Goal: Task Accomplishment & Management: Complete application form

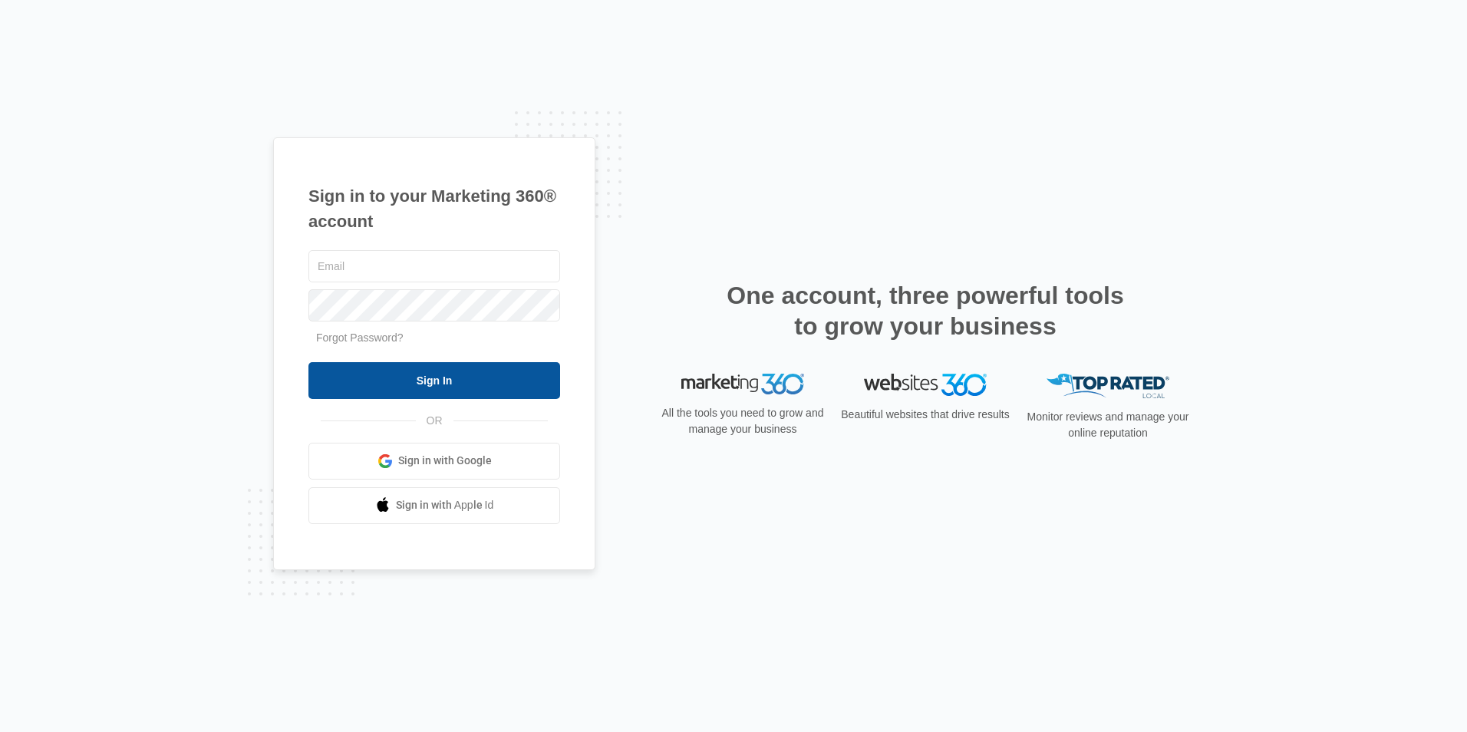
type input "[EMAIL_ADDRESS][DOMAIN_NAME]"
click at [486, 369] on input "Sign In" at bounding box center [434, 380] width 252 height 37
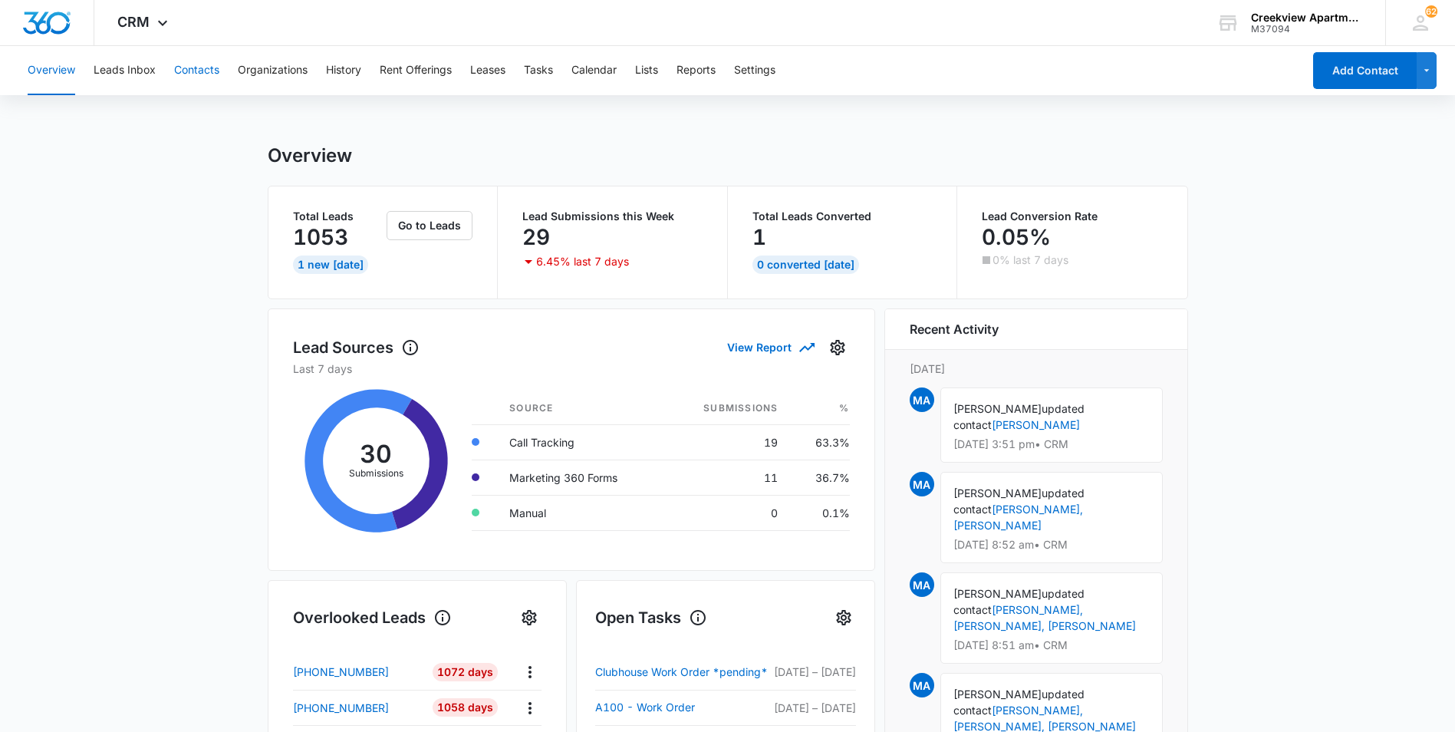
click at [216, 61] on button "Contacts" at bounding box center [196, 70] width 45 height 49
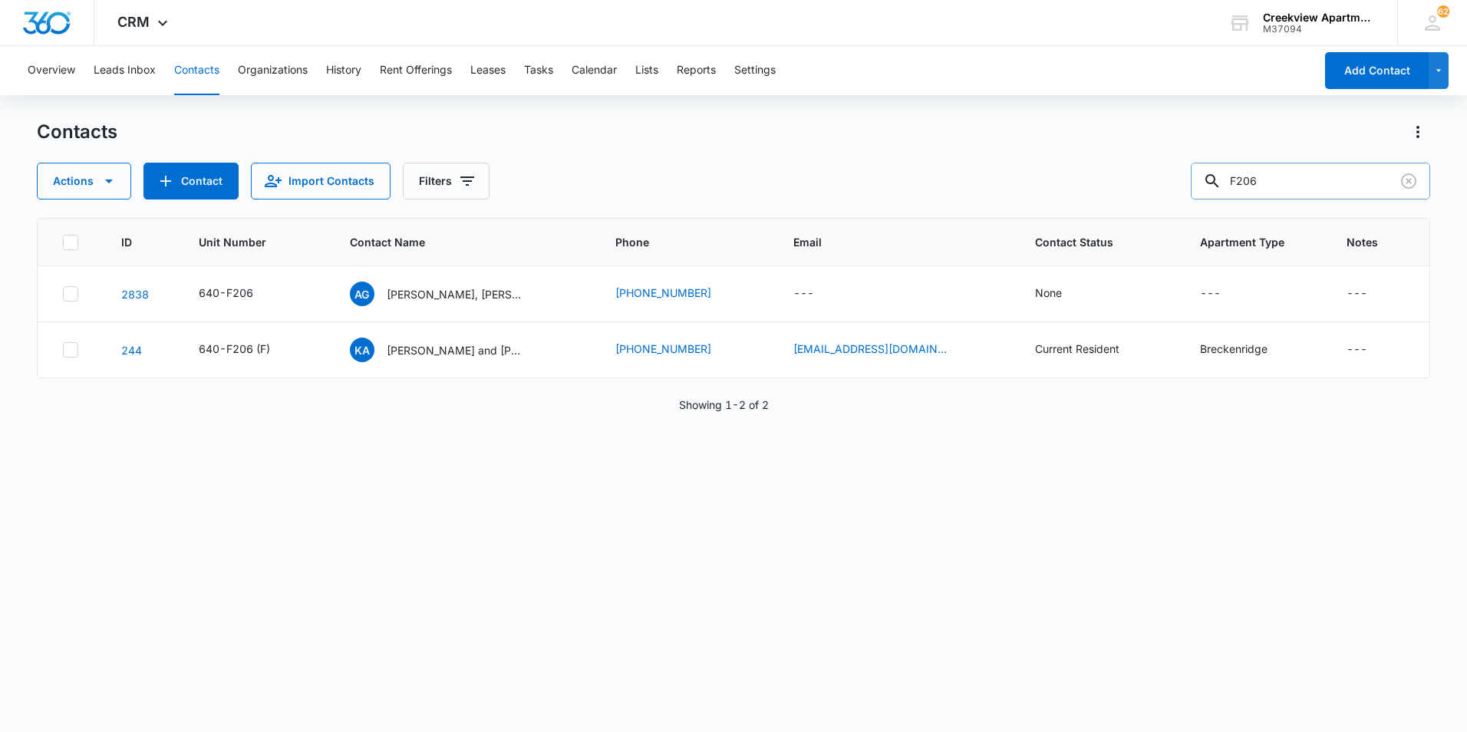
drag, startPoint x: 1253, startPoint y: 196, endPoint x: 1236, endPoint y: 196, distance: 16.9
click at [1236, 196] on div "F206" at bounding box center [1309, 181] width 239 height 37
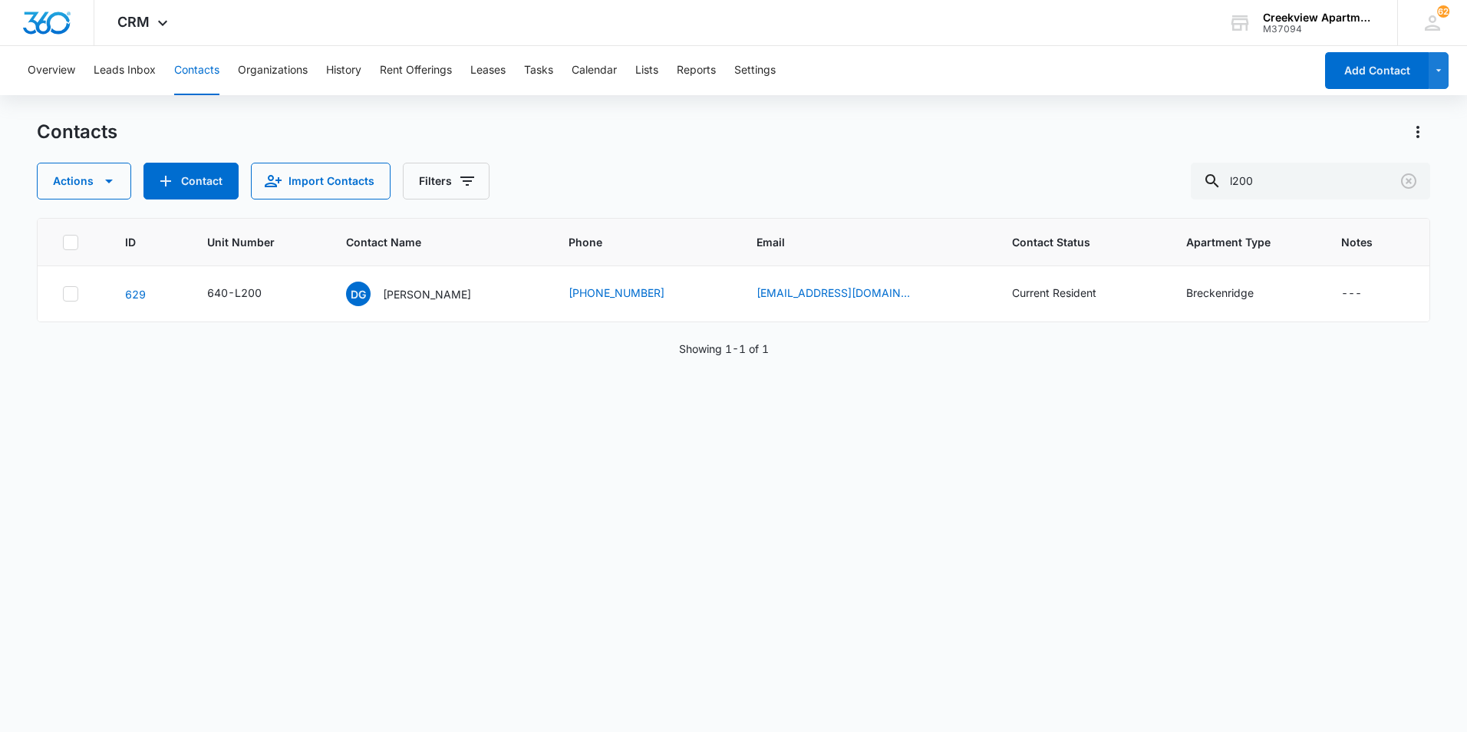
click at [549, 499] on div "ID Unit Number Contact Name Phone Email Contact Status Apartment Type Notes 629…" at bounding box center [733, 465] width 1393 height 494
drag, startPoint x: 1292, startPoint y: 170, endPoint x: 1162, endPoint y: 169, distance: 130.4
click at [1162, 169] on div "Actions Contact Import Contacts Filters l200" at bounding box center [733, 181] width 1393 height 37
type input "c"
click at [1302, 175] on input "text" at bounding box center [1321, 181] width 216 height 37
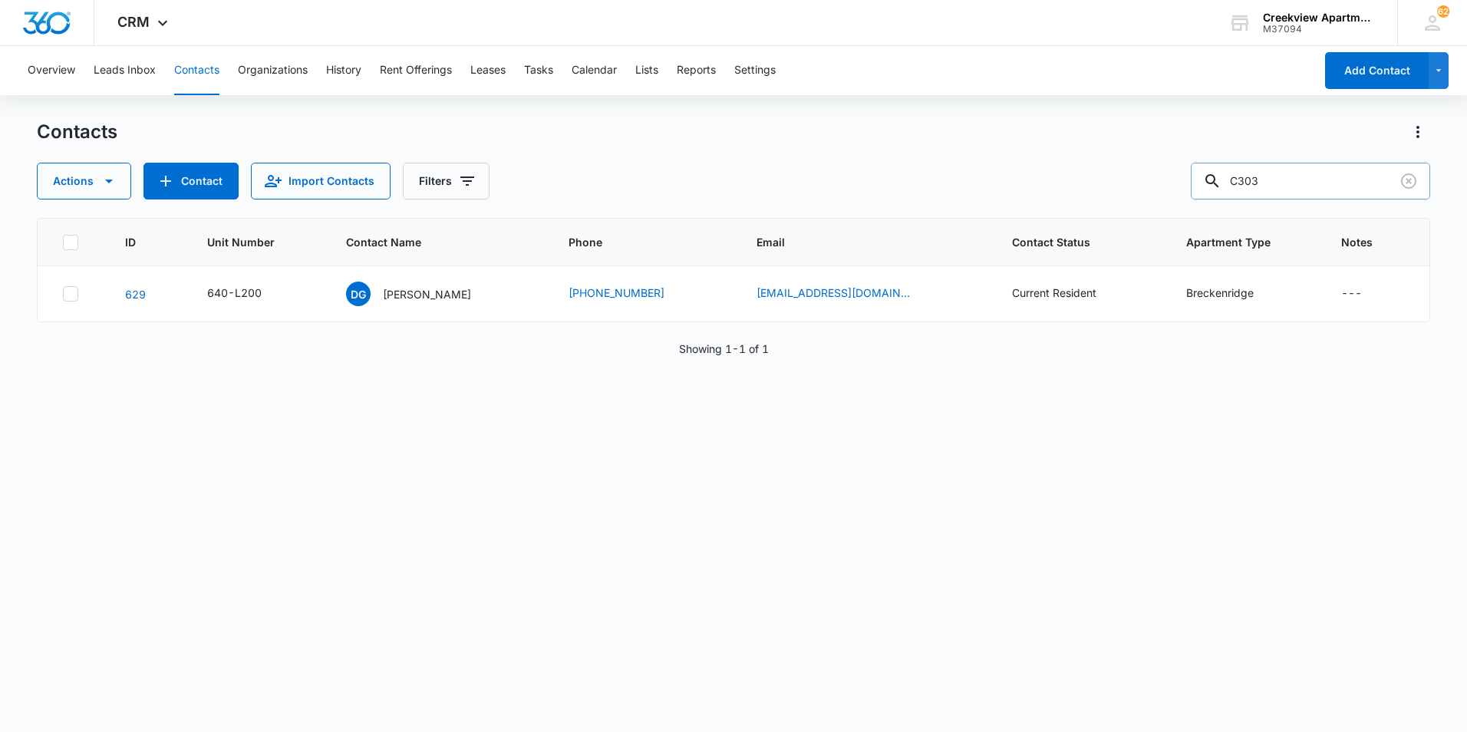
type input "C303"
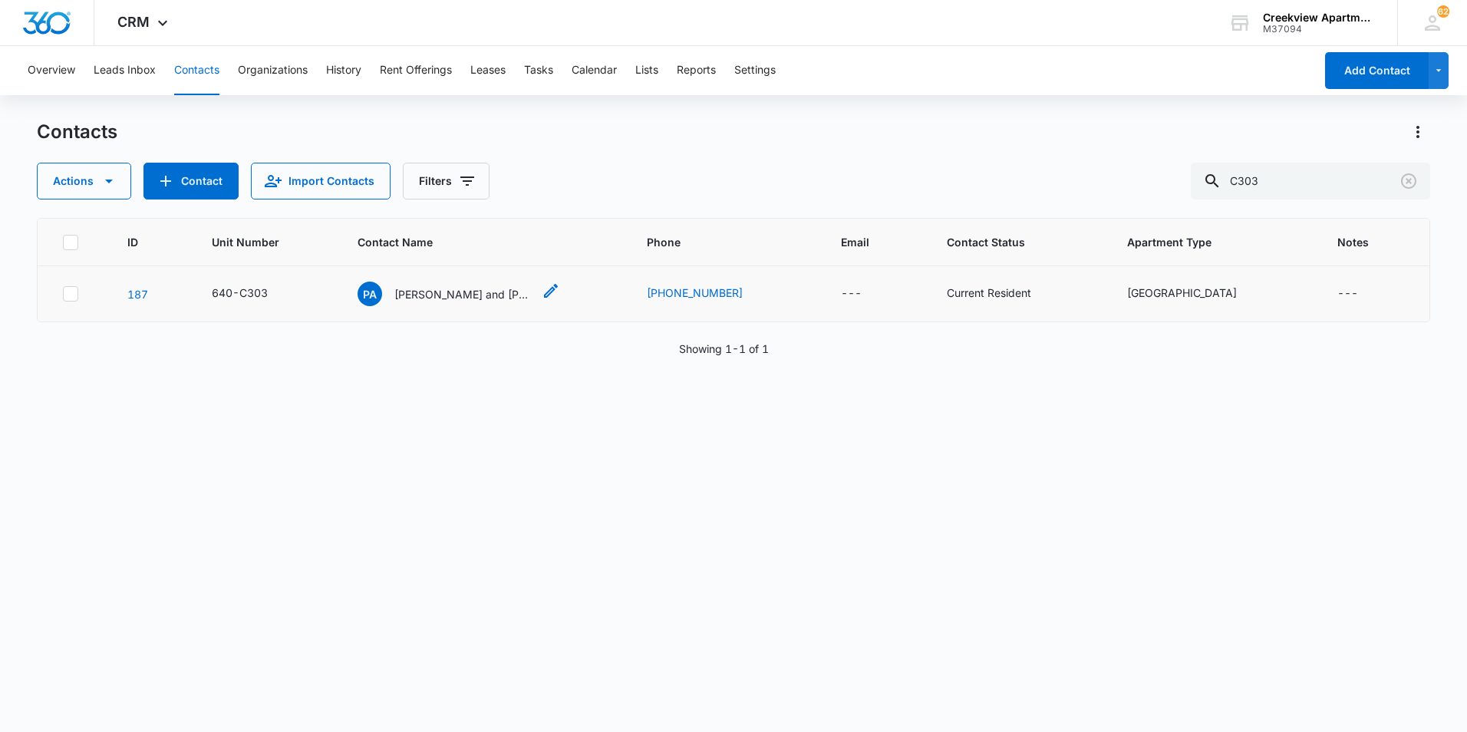
click at [460, 301] on p "Pat and Carrie Westhoff" at bounding box center [463, 294] width 138 height 16
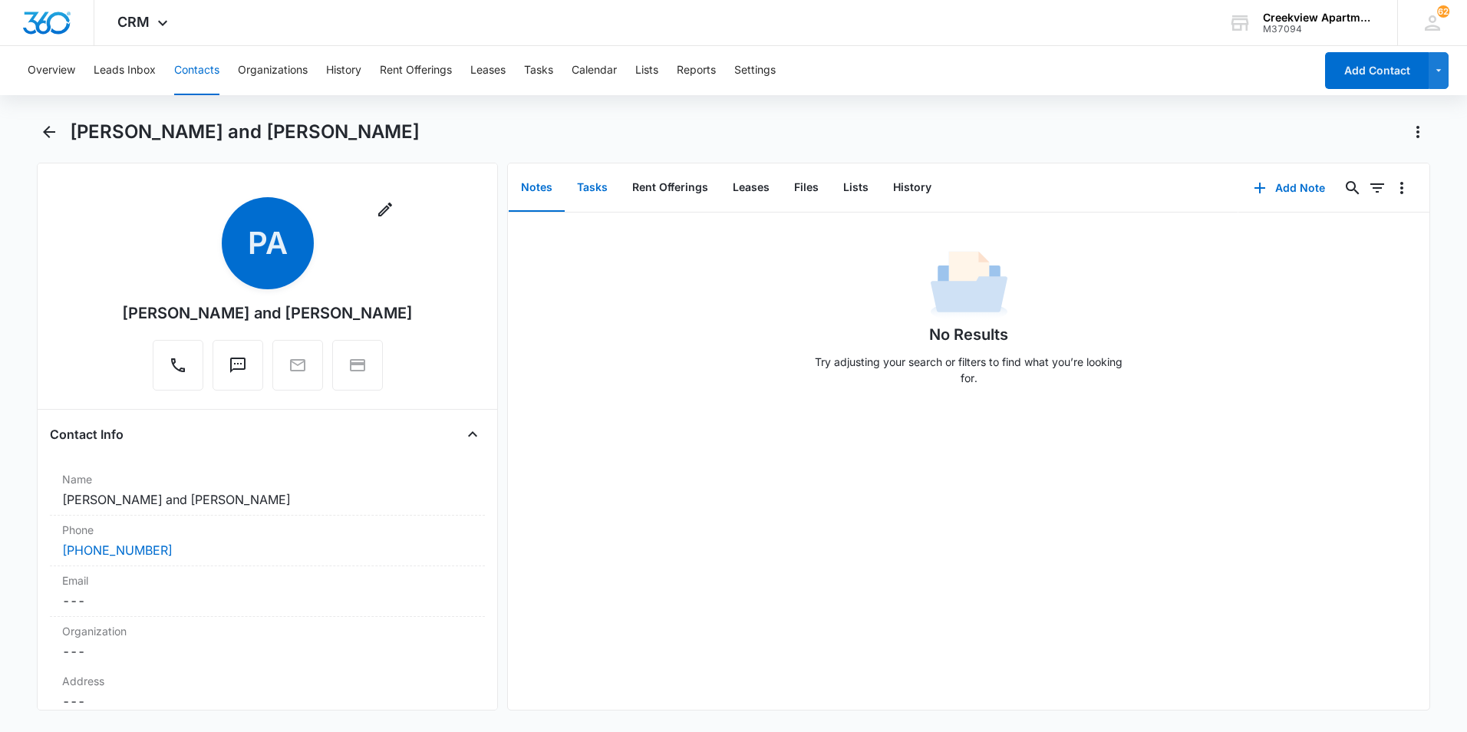
click at [581, 184] on button "Tasks" at bounding box center [592, 188] width 55 height 48
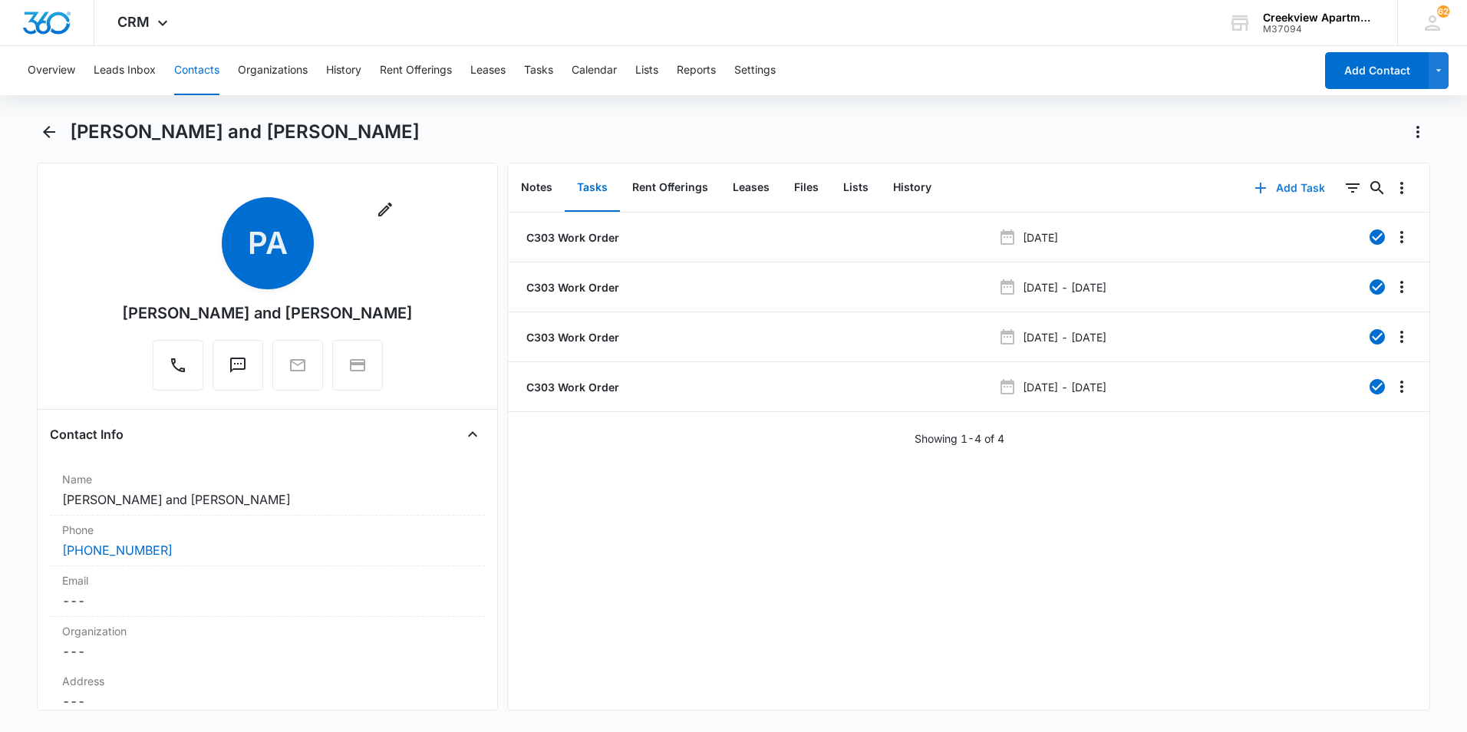
click at [1282, 196] on button "Add Task" at bounding box center [1289, 188] width 101 height 37
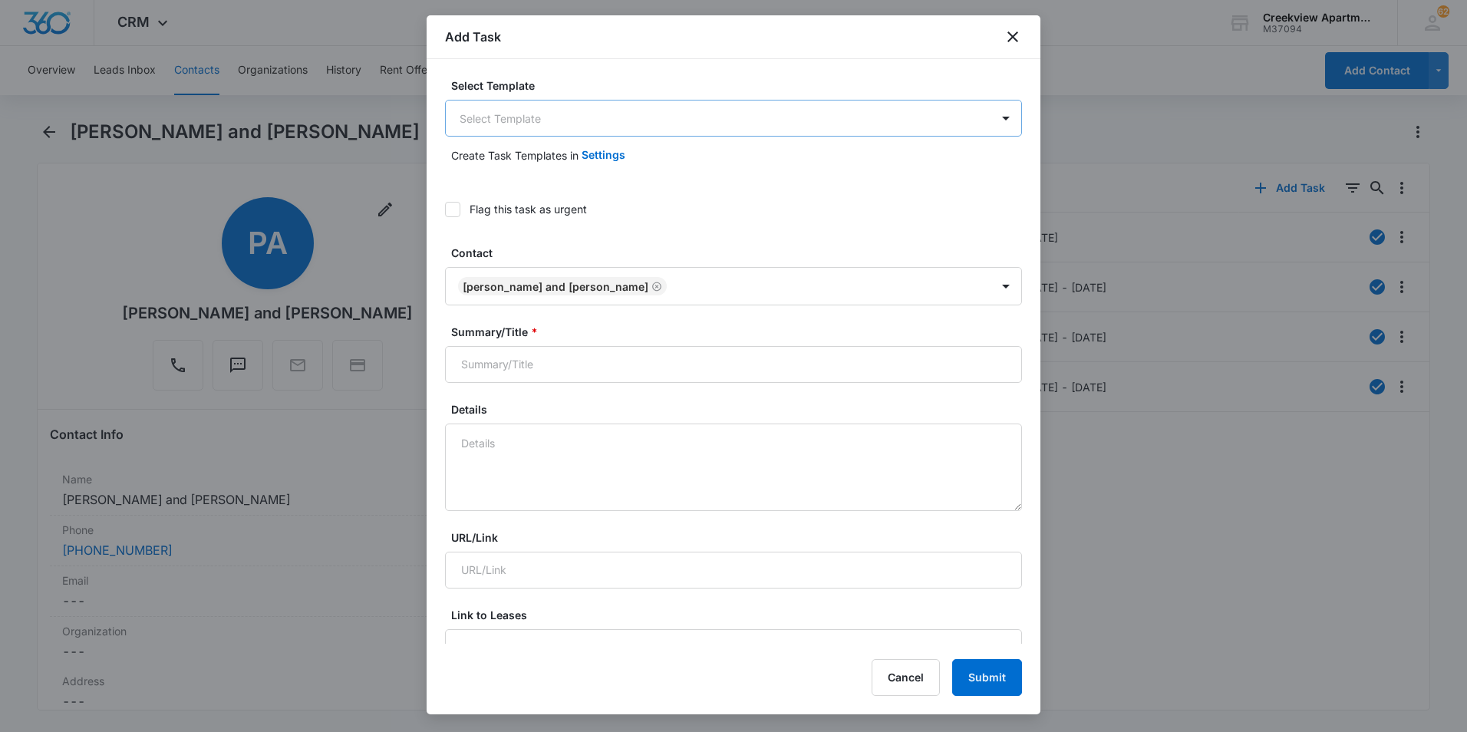
click at [518, 123] on body "CRM Apps Reputation Websites Forms CRM Email Social Content Files Brand AI Assi…" at bounding box center [733, 366] width 1467 height 732
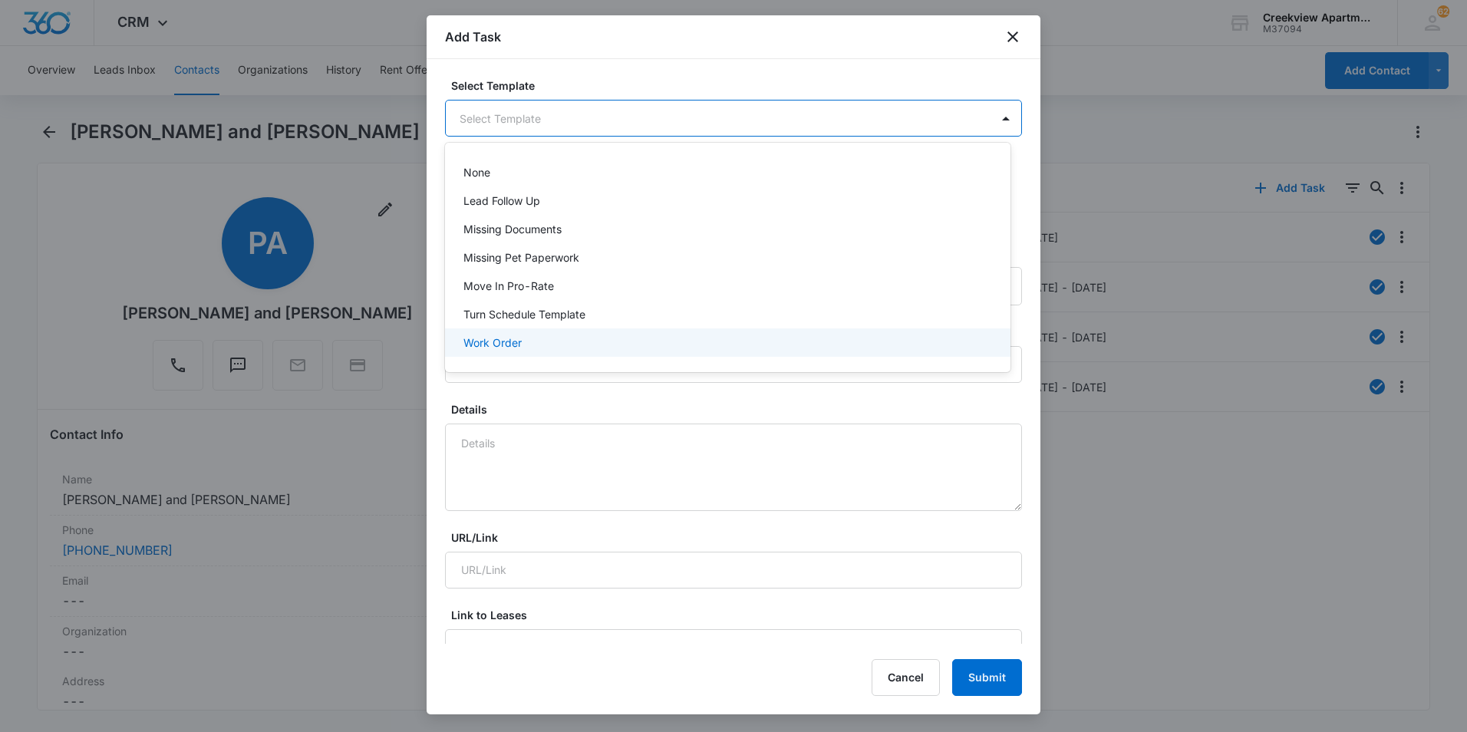
click at [494, 351] on div "Work Order" at bounding box center [727, 342] width 565 height 28
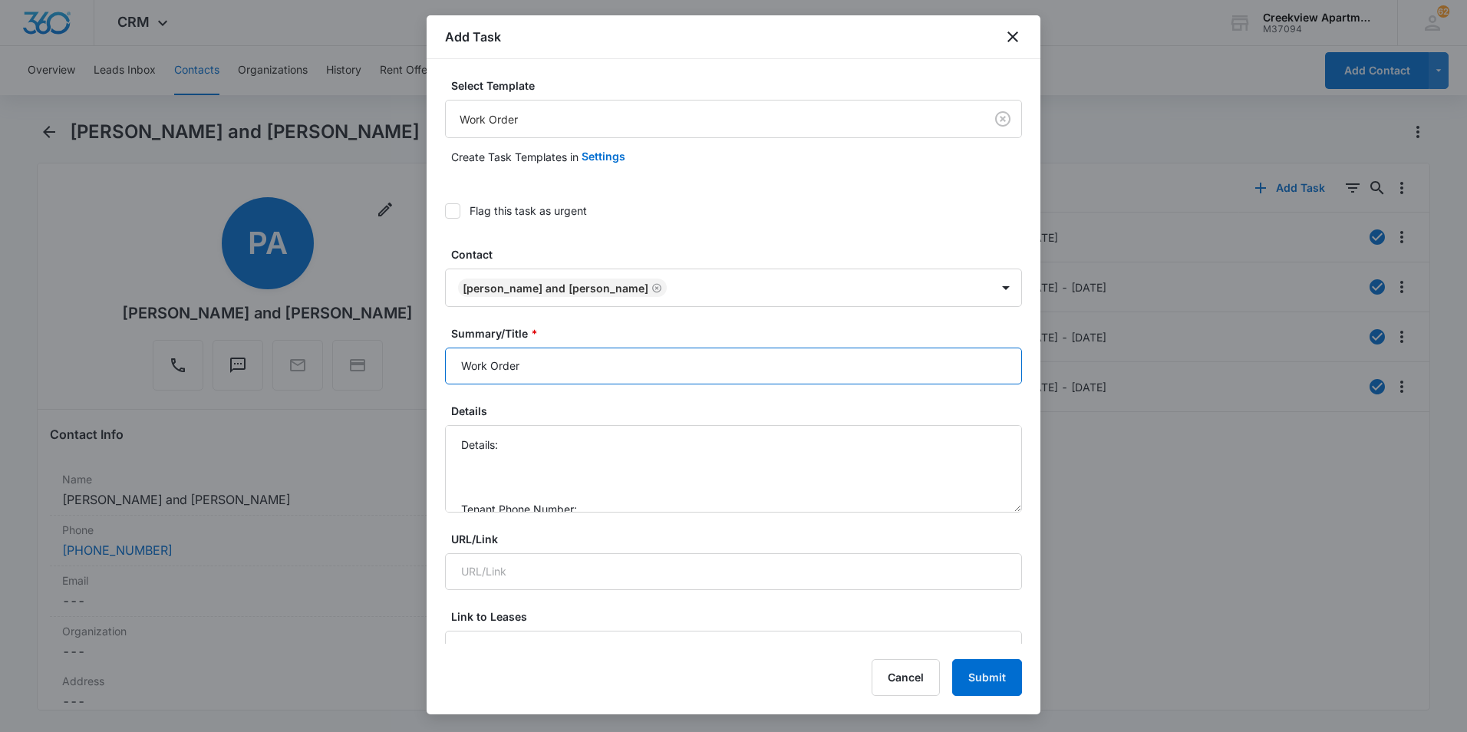
click at [459, 362] on input "Work Order" at bounding box center [733, 365] width 577 height 37
type input "C303 - Work Order"
click at [548, 445] on textarea "Details: Tenant Phone Number: Call Before:" at bounding box center [733, 468] width 577 height 87
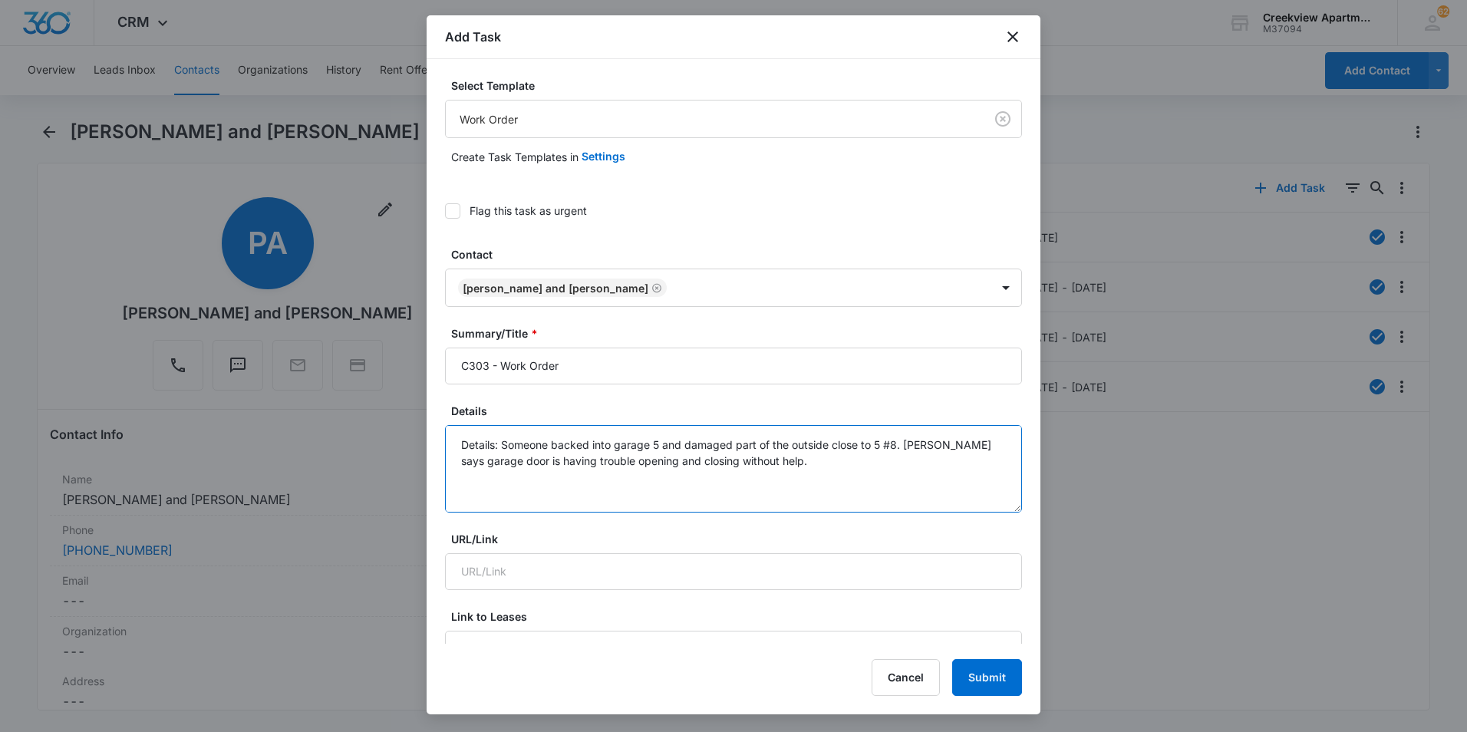
click at [451, 463] on textarea "Details: Someone backed into garage 5 and damaged part of the outside close to …" at bounding box center [733, 468] width 577 height 87
click at [834, 460] on textarea "Details: Someone backed into garage 5 and damaged part of the outside close to …" at bounding box center [733, 468] width 577 height 87
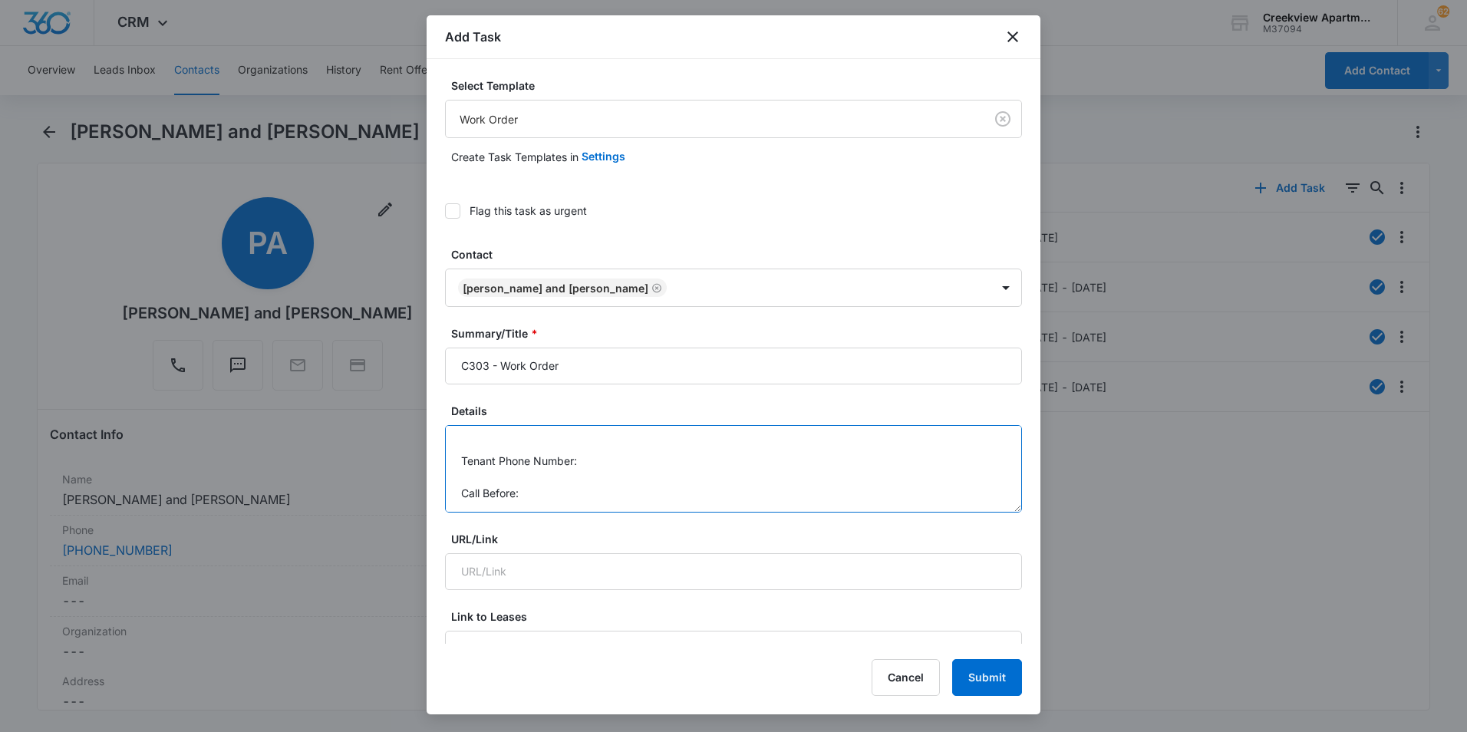
click at [663, 462] on textarea "Details: Someone backed into garage 5 and damaged part of the outside close to …" at bounding box center [733, 468] width 577 height 87
click at [555, 499] on textarea "Details: Someone backed into garage 5 and damaged part of the outside close to …" at bounding box center [733, 468] width 577 height 87
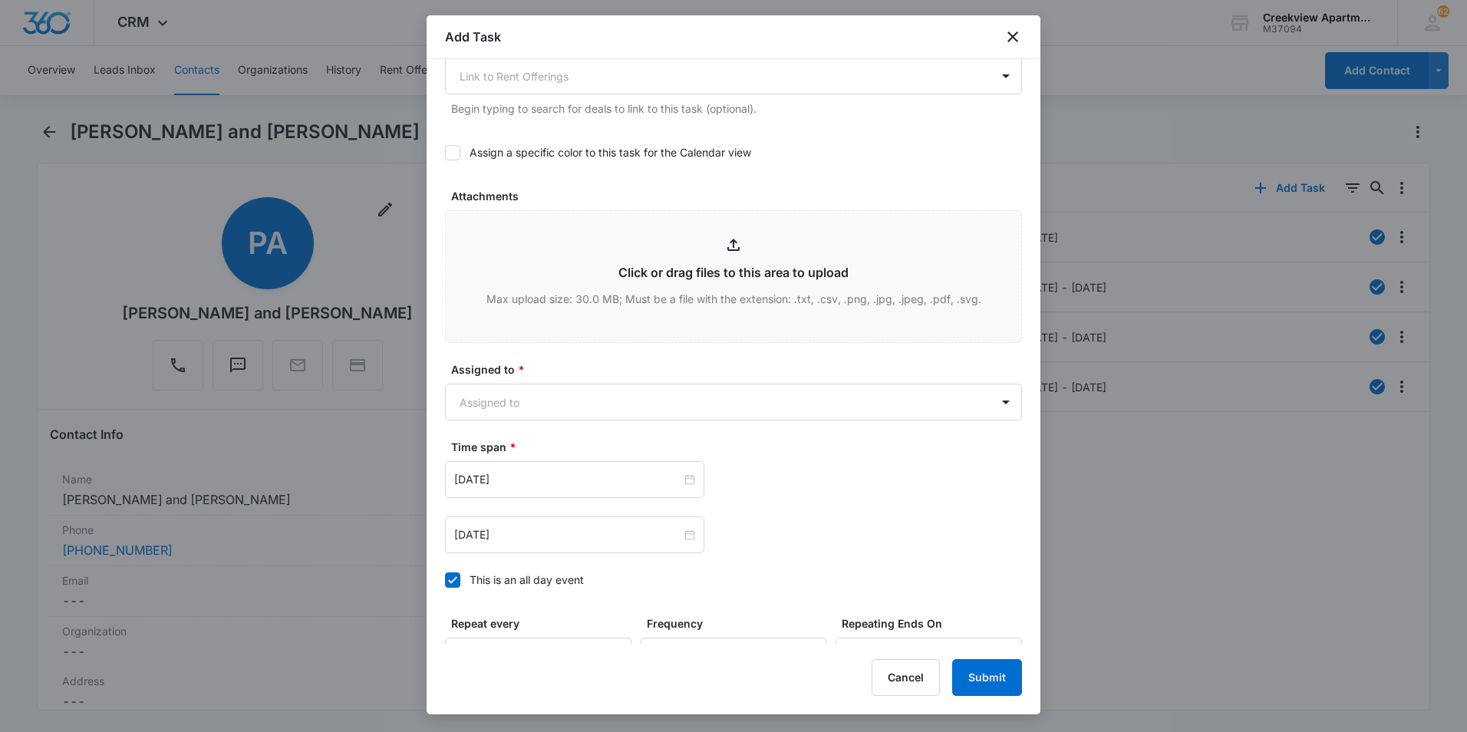
scroll to position [690, 0]
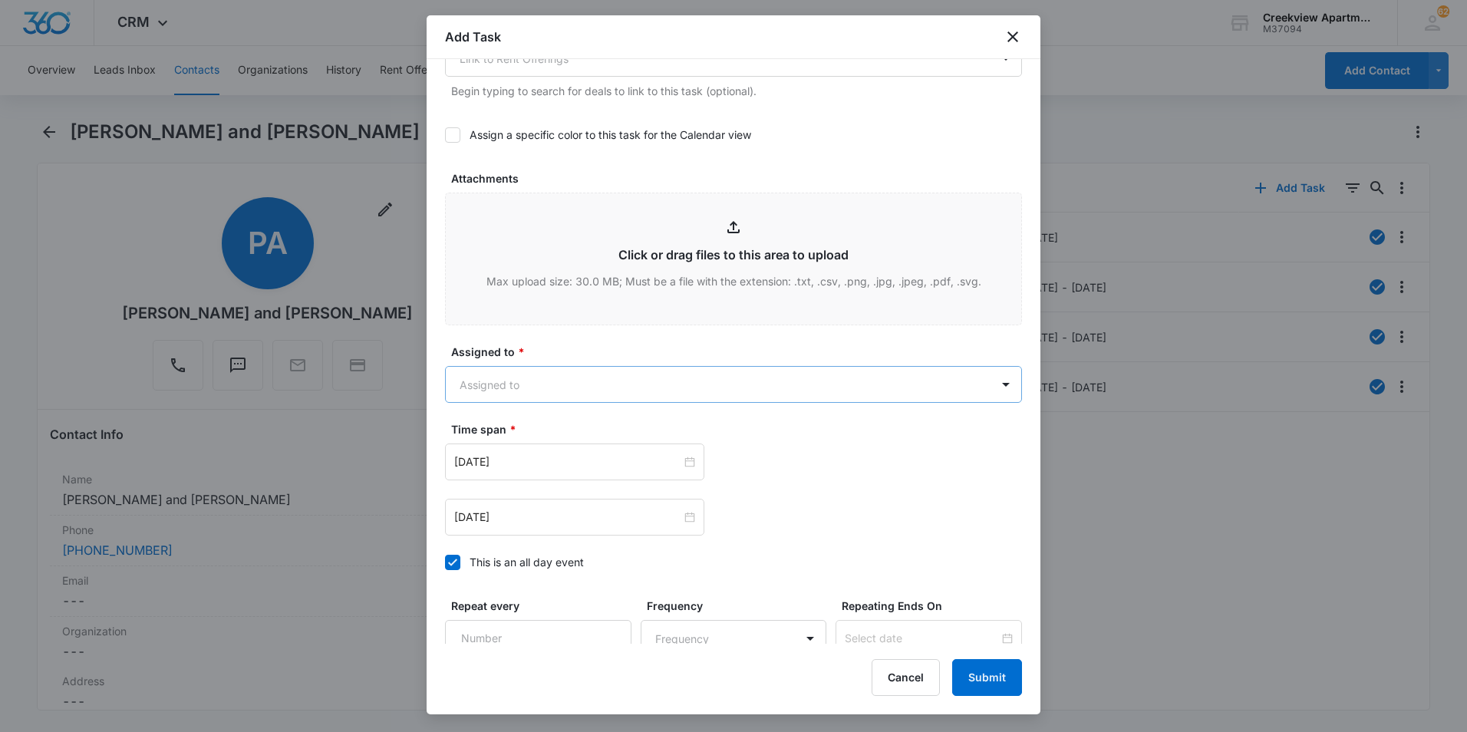
type textarea "Details: Someone backed into garage 5 and damaged part of the outside close to …"
click at [562, 381] on body "CRM Apps Reputation Websites Forms CRM Email Social Content Files Brand AI Assi…" at bounding box center [733, 366] width 1467 height 732
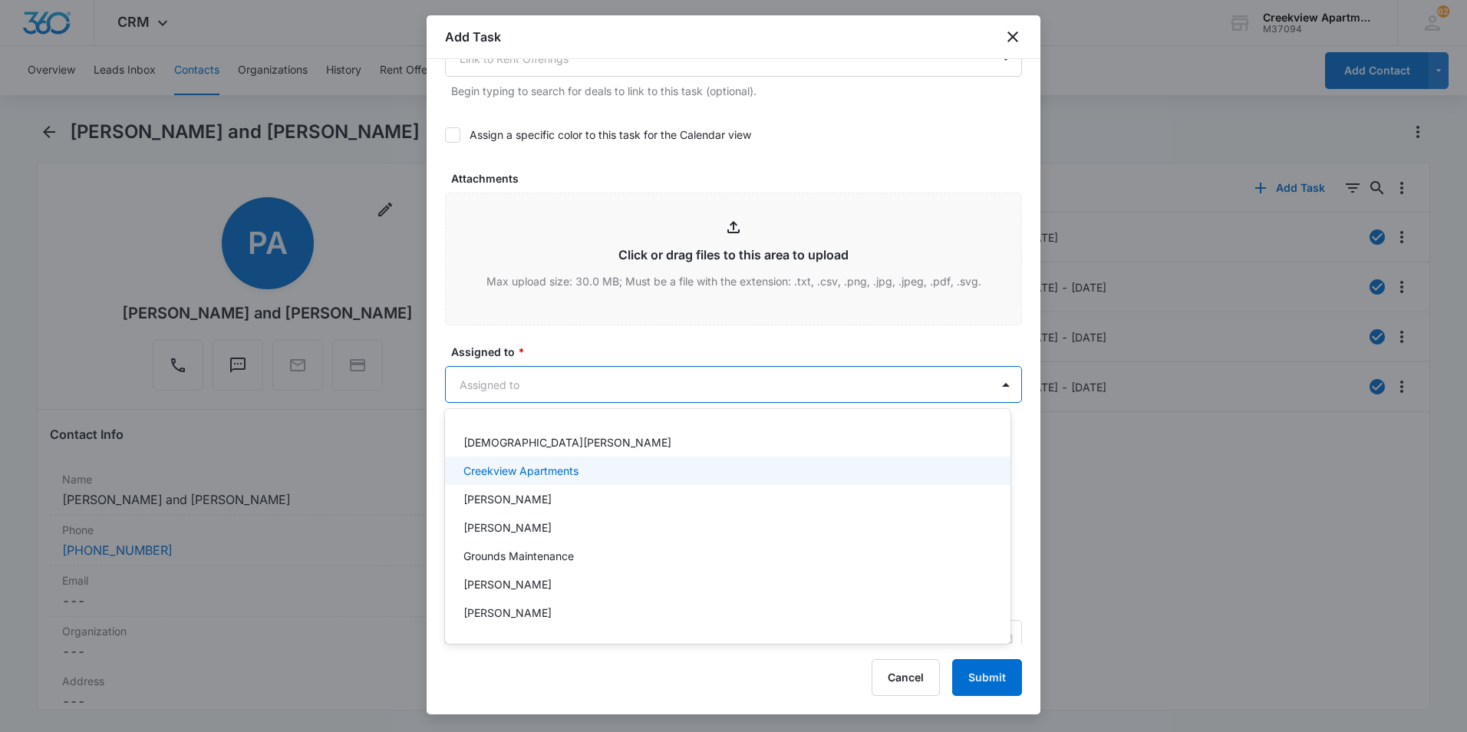
scroll to position [153, 0]
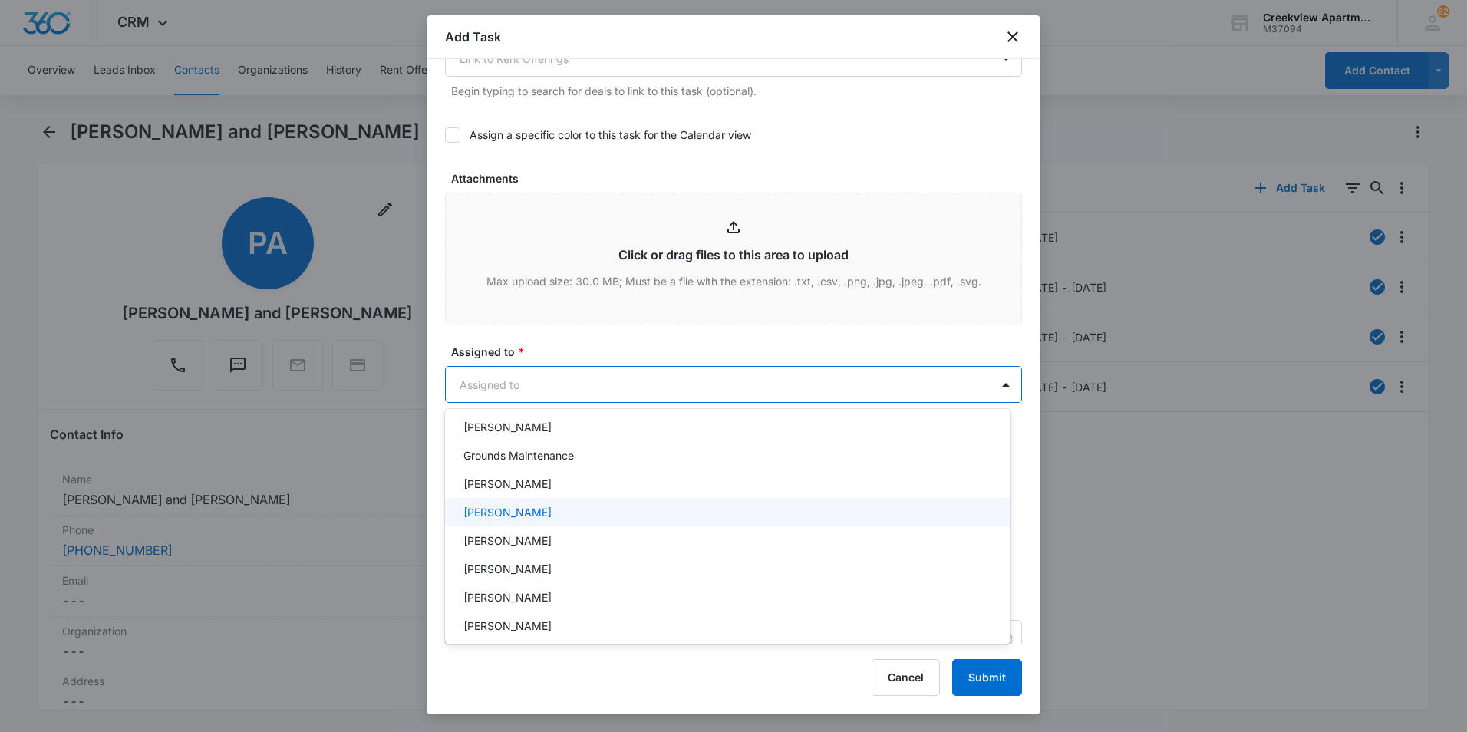
click at [514, 515] on p "[PERSON_NAME]" at bounding box center [507, 512] width 88 height 16
click at [630, 342] on div at bounding box center [733, 366] width 1467 height 732
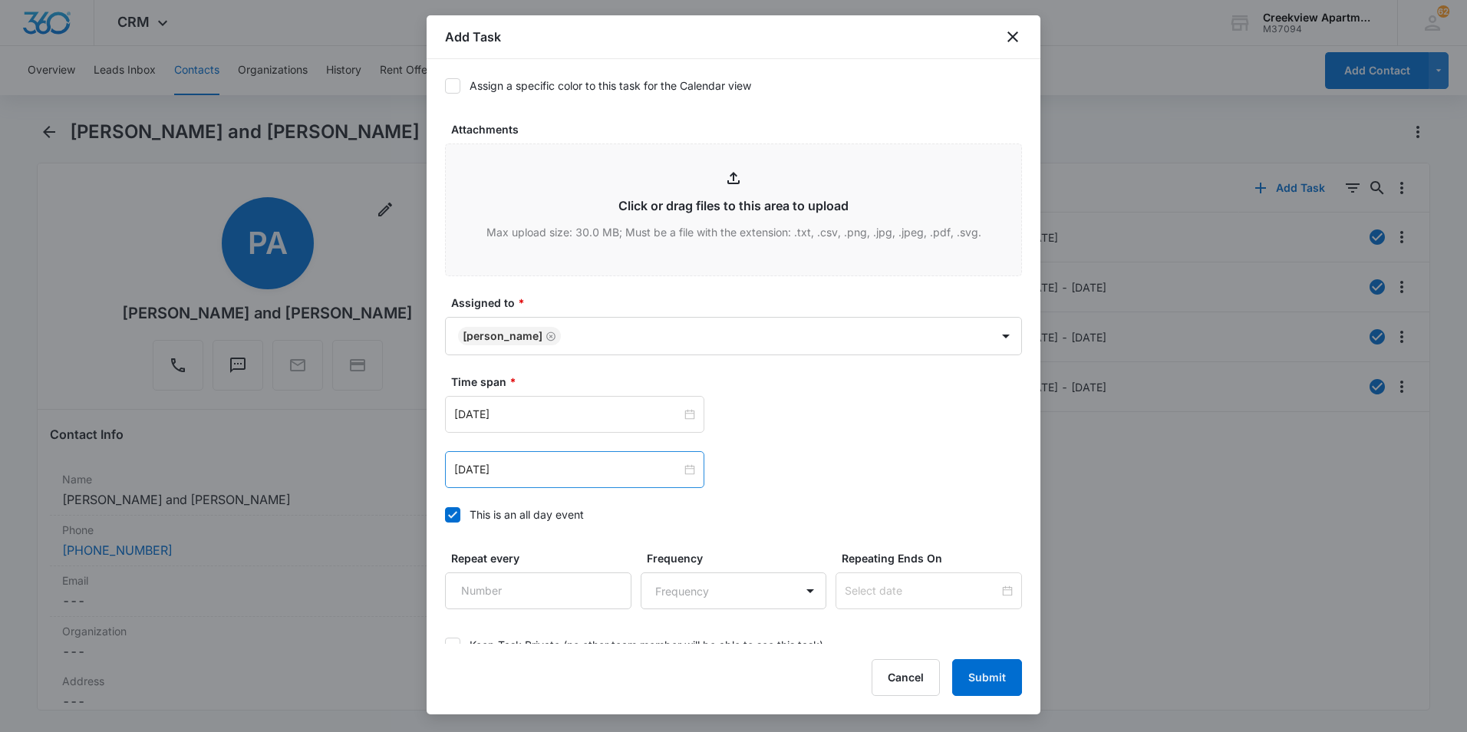
scroll to position [835, 0]
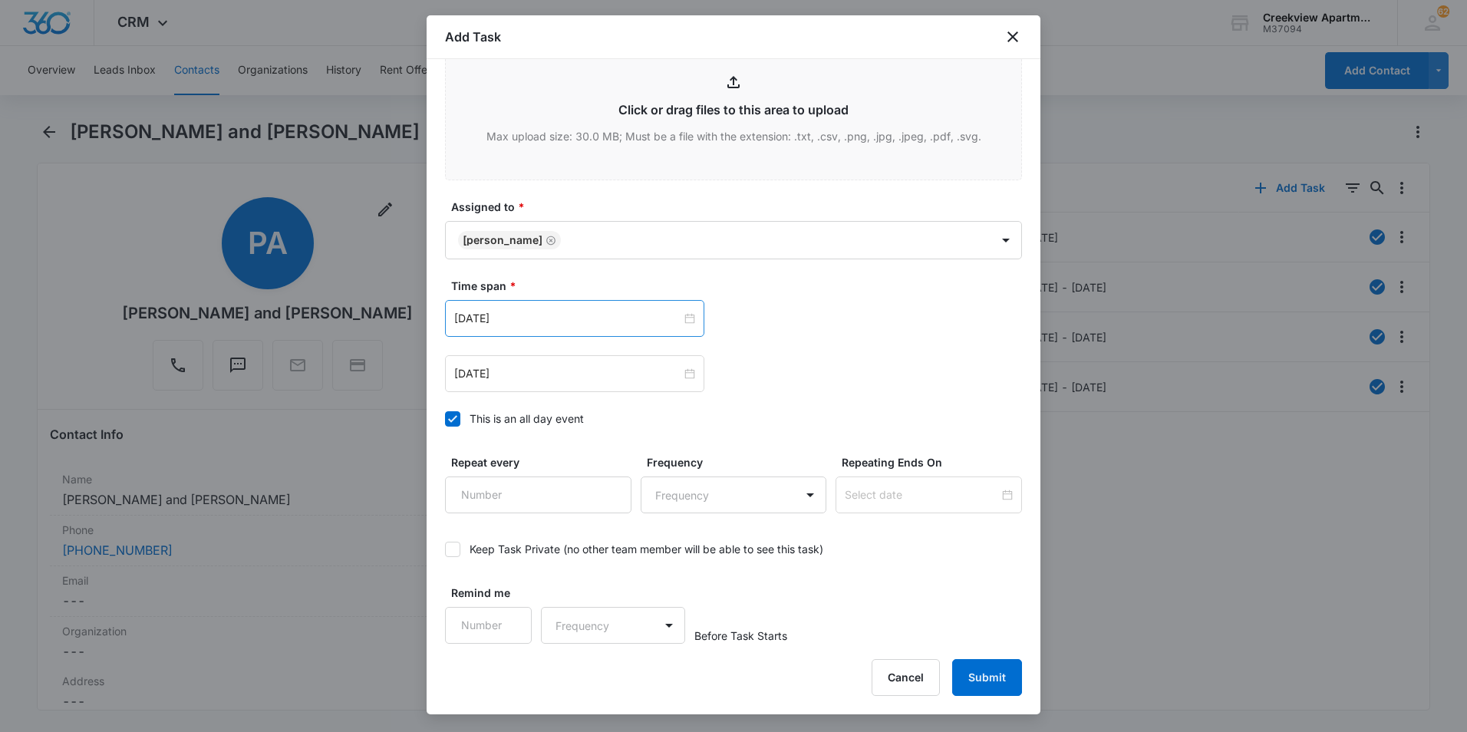
click at [679, 302] on div "[DATE]" at bounding box center [574, 318] width 259 height 37
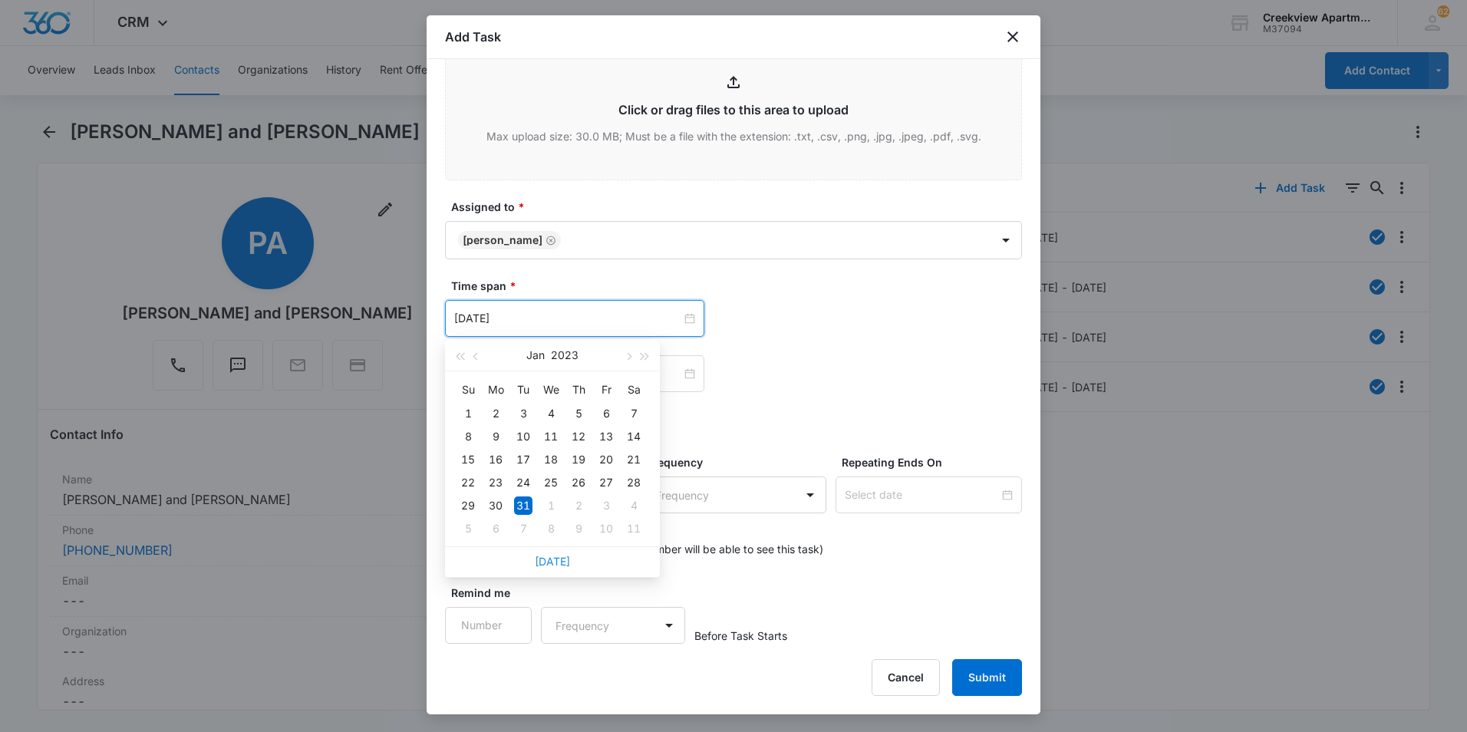
click at [555, 559] on link "[DATE]" at bounding box center [552, 561] width 35 height 13
type input "[DATE]"
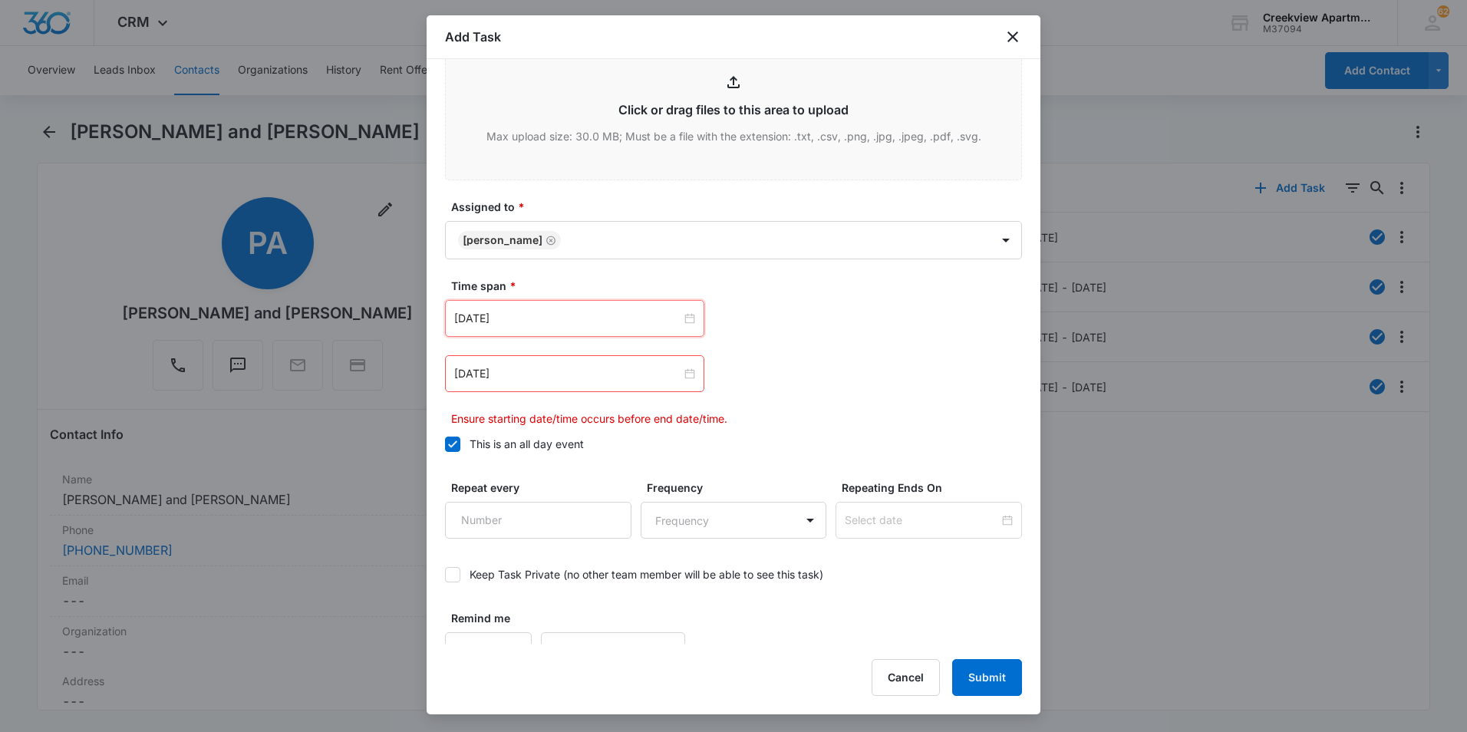
click at [768, 353] on div "Oct 8, 2025 Oct 2025 Su Mo Tu We Th Fr Sa 28 29 30 1 2 3 4 5 6 7 8 9 10 11 12 1…" at bounding box center [733, 363] width 577 height 127
click at [615, 372] on input "[DATE]" at bounding box center [567, 373] width 227 height 17
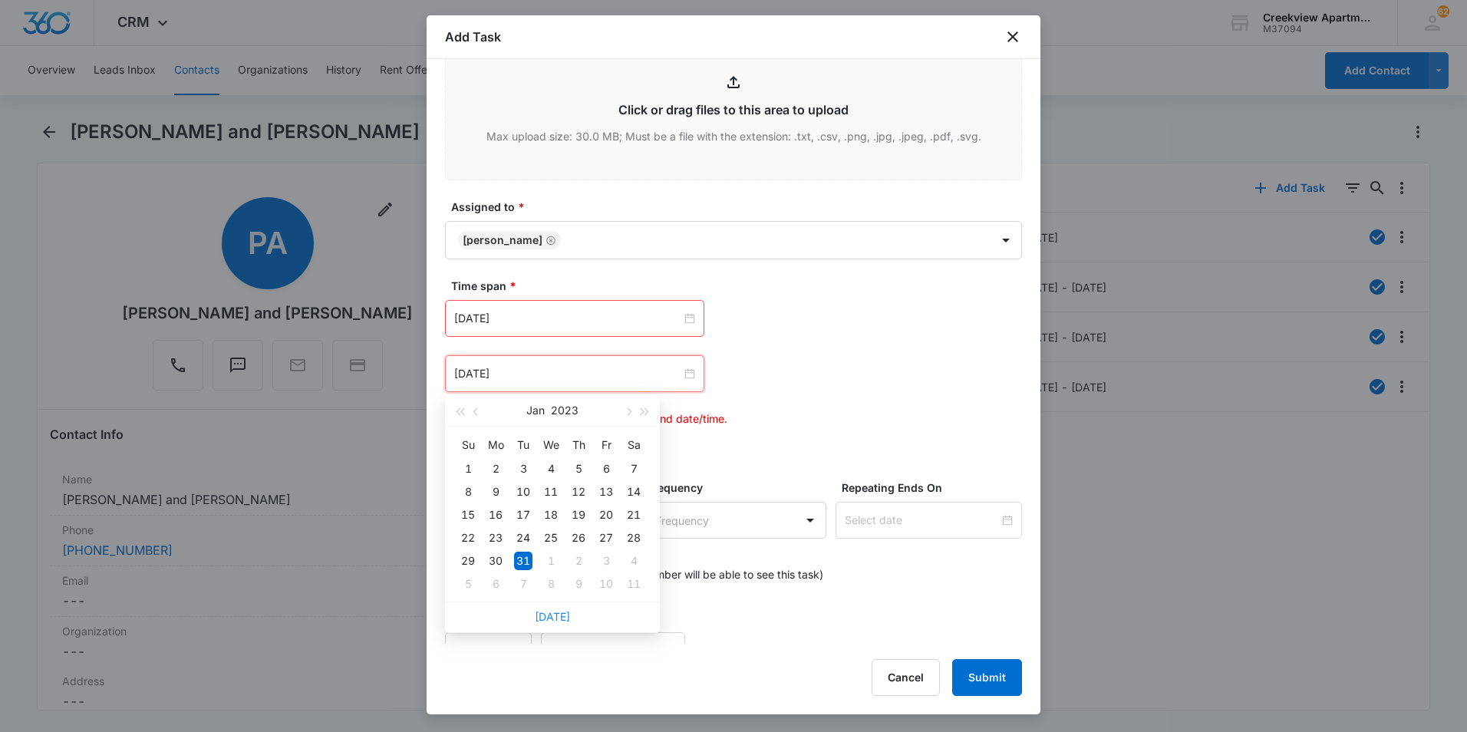
click at [563, 622] on link "[DATE]" at bounding box center [552, 616] width 35 height 13
type input "[DATE]"
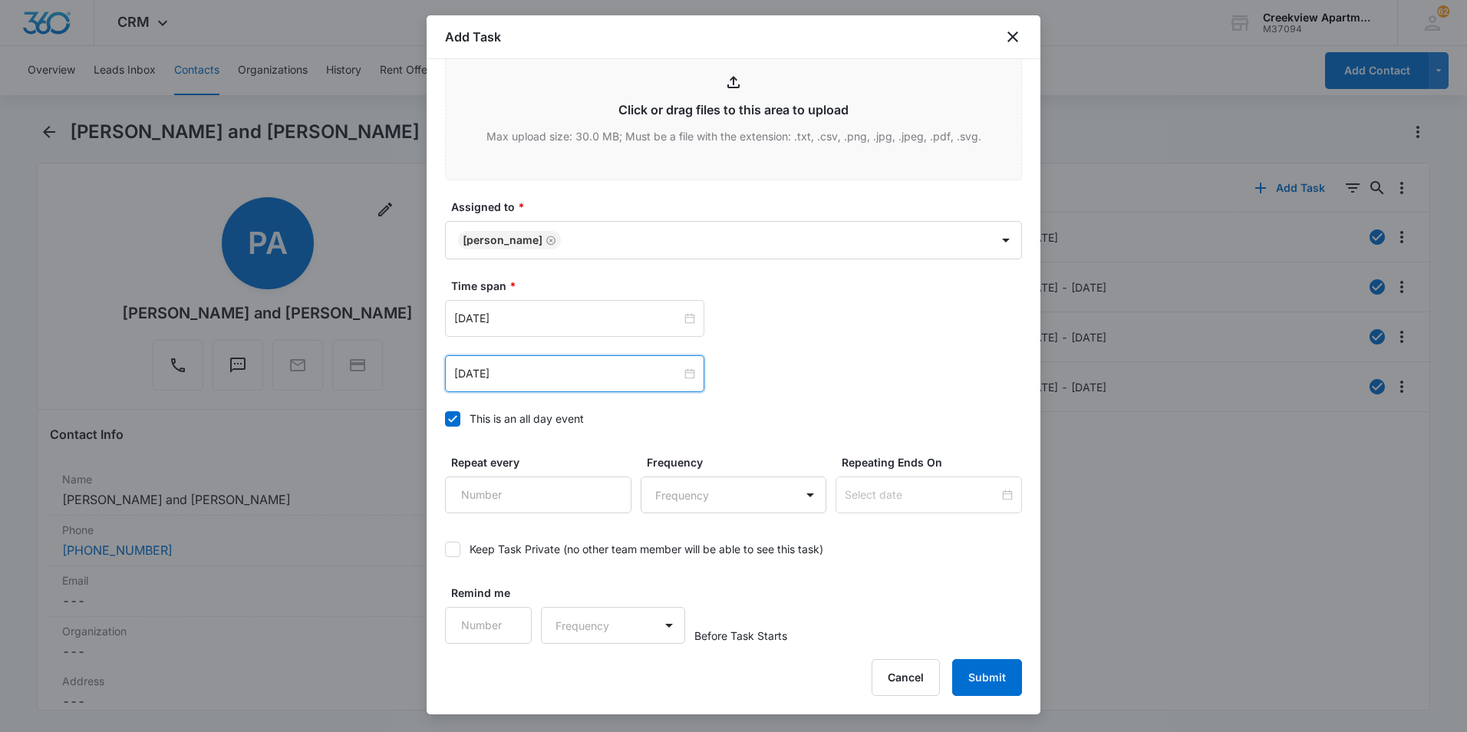
click at [929, 359] on div "Oct 8, 2025 Oct 2025 Su Mo Tu We Th Fr Sa 28 29 30 1 2 3 4 5 6 7 8 9 10 11 12 1…" at bounding box center [733, 373] width 577 height 37
click at [973, 690] on button "Submit" at bounding box center [987, 677] width 70 height 37
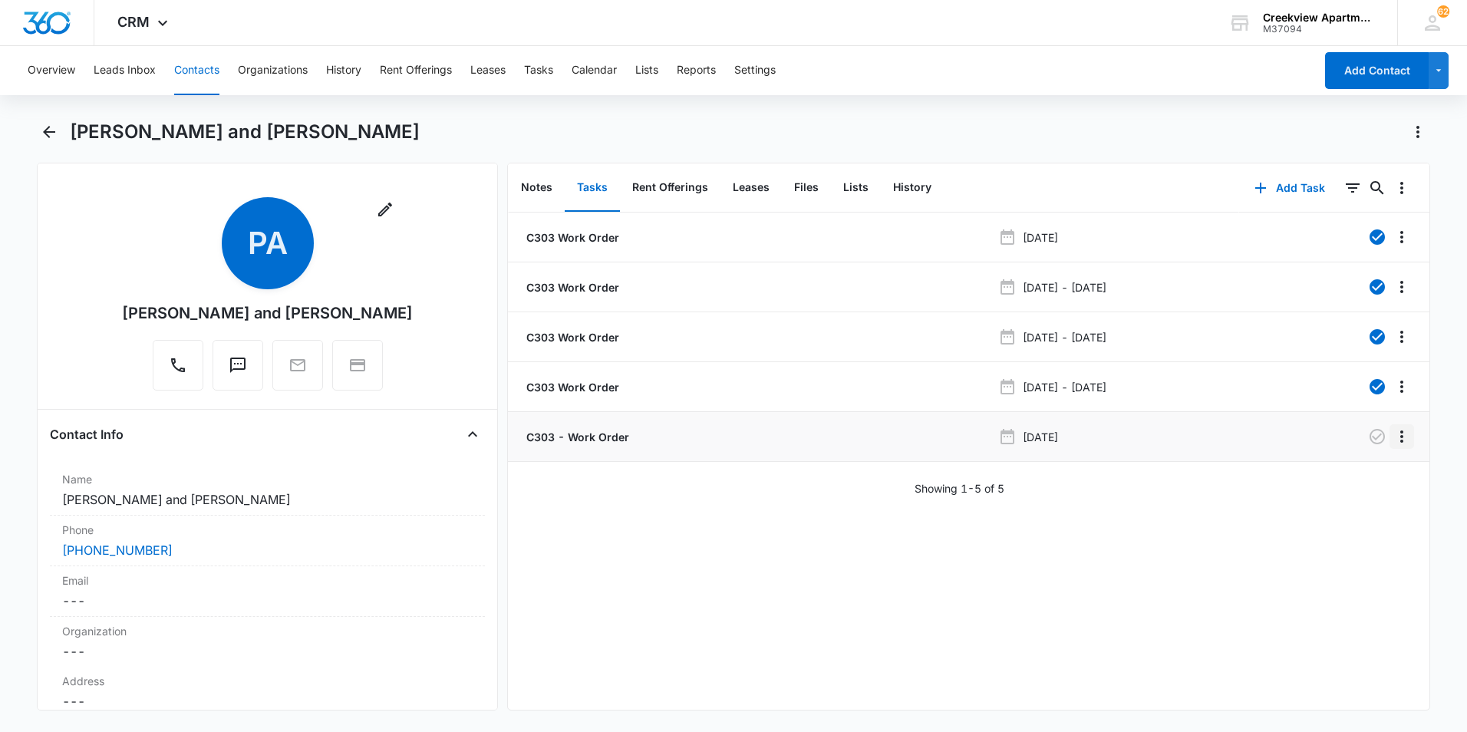
click at [1393, 439] on icon "Overflow Menu" at bounding box center [1401, 436] width 18 height 18
click at [1352, 479] on div "Edit" at bounding box center [1348, 479] width 32 height 11
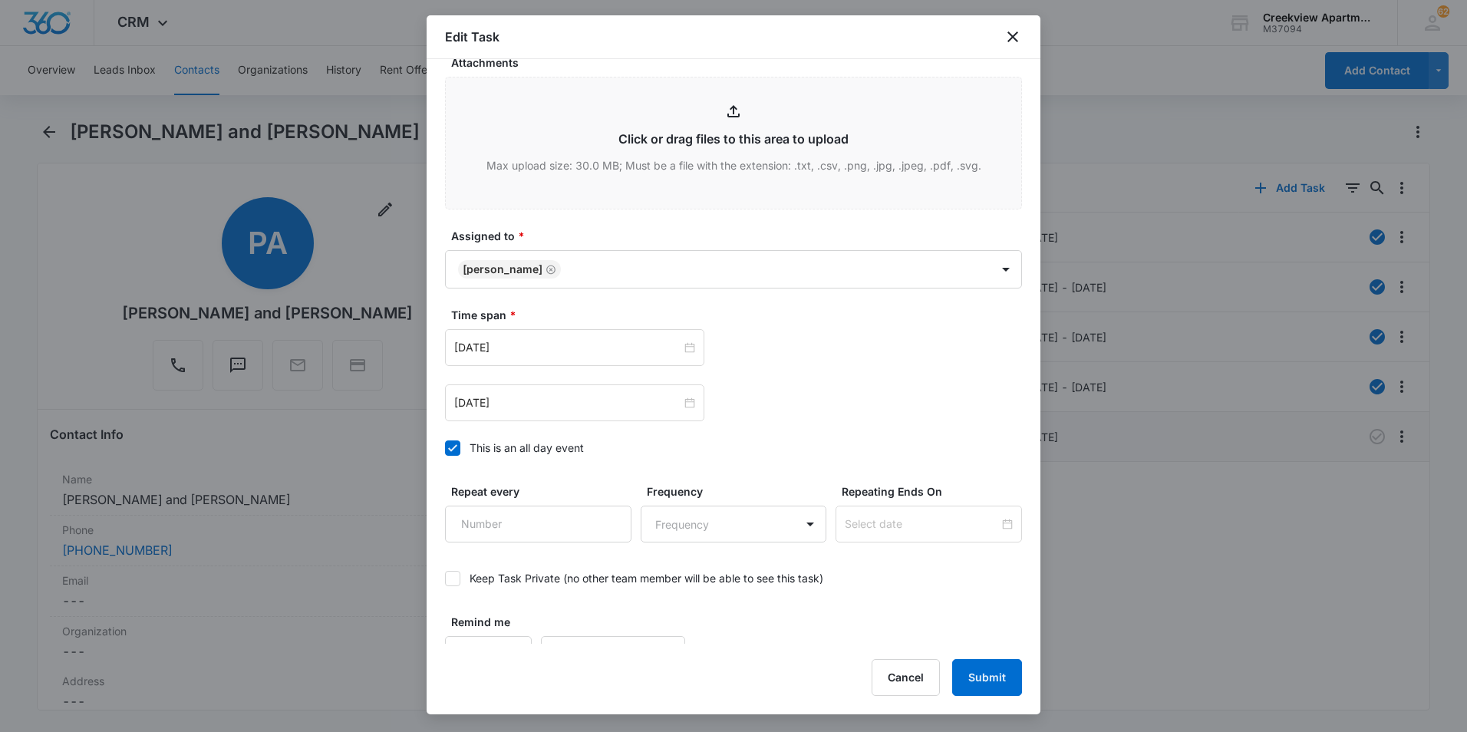
scroll to position [719, 0]
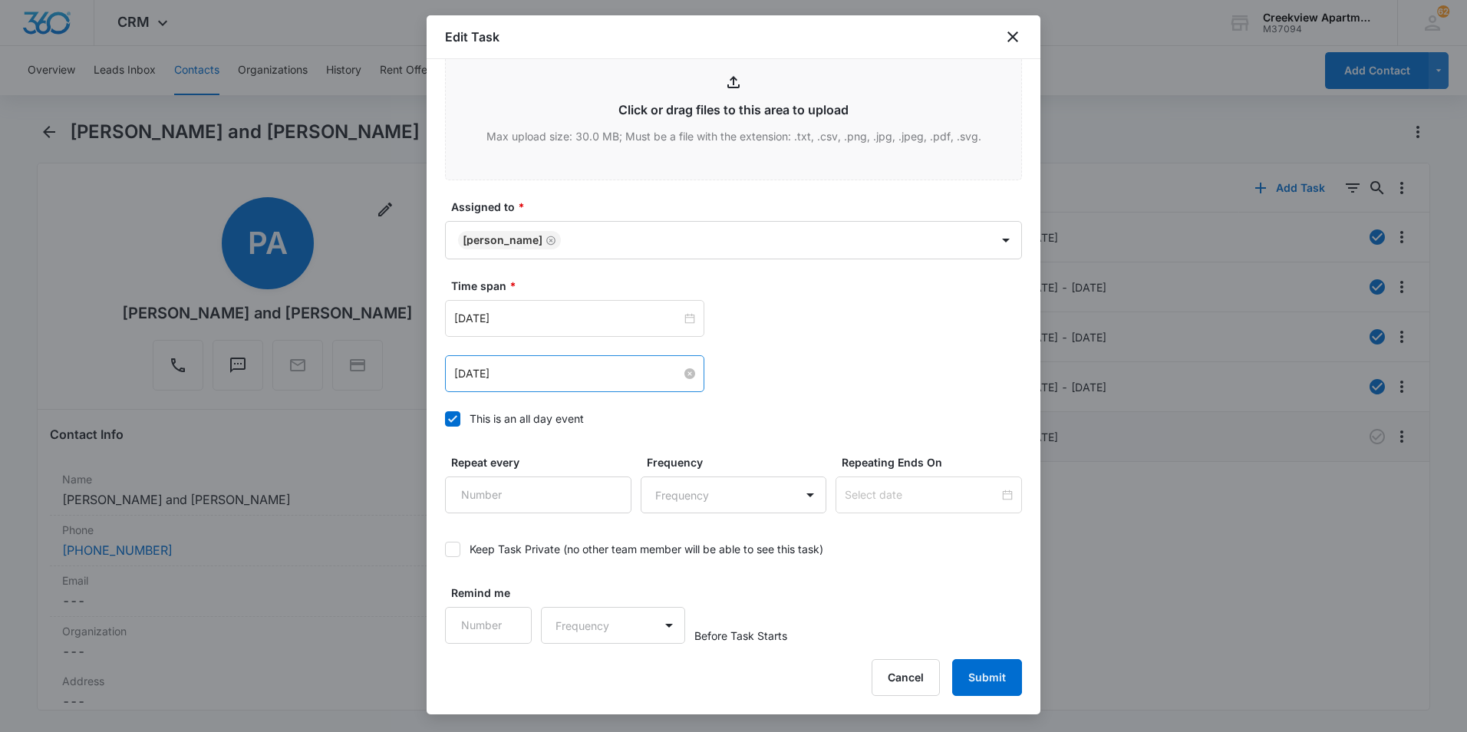
click at [667, 365] on input "[DATE]" at bounding box center [567, 373] width 227 height 17
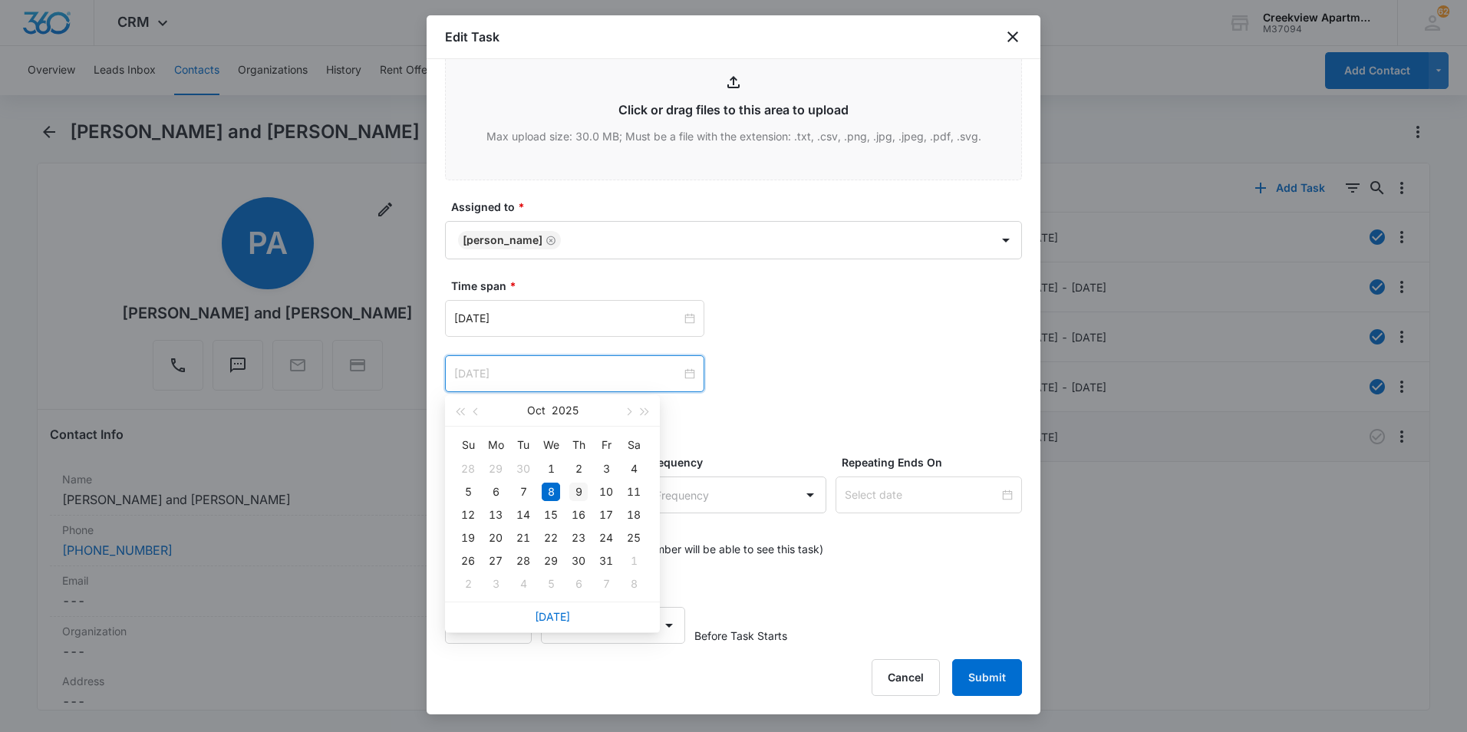
type input "[DATE]"
click at [574, 491] on div "9" at bounding box center [578, 491] width 18 height 18
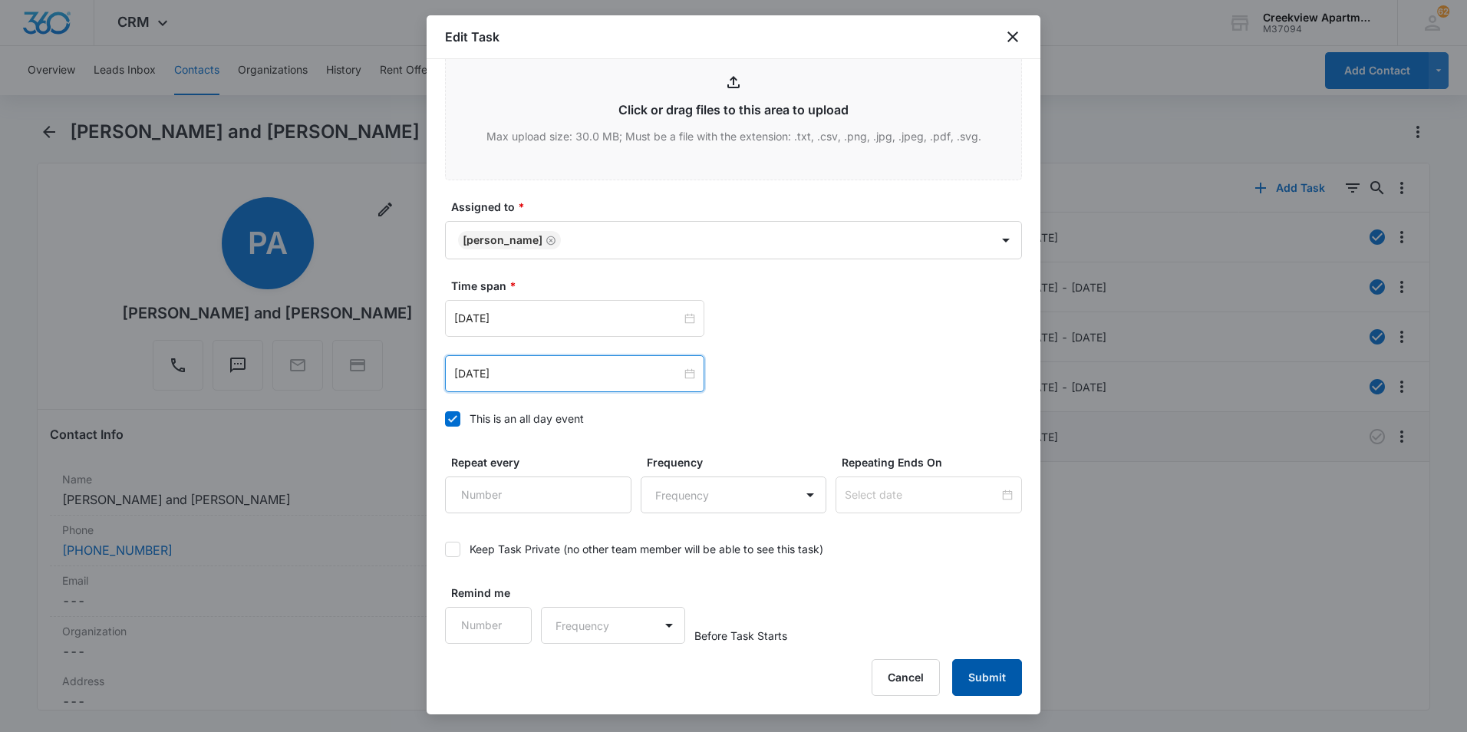
click at [976, 675] on button "Submit" at bounding box center [987, 677] width 70 height 37
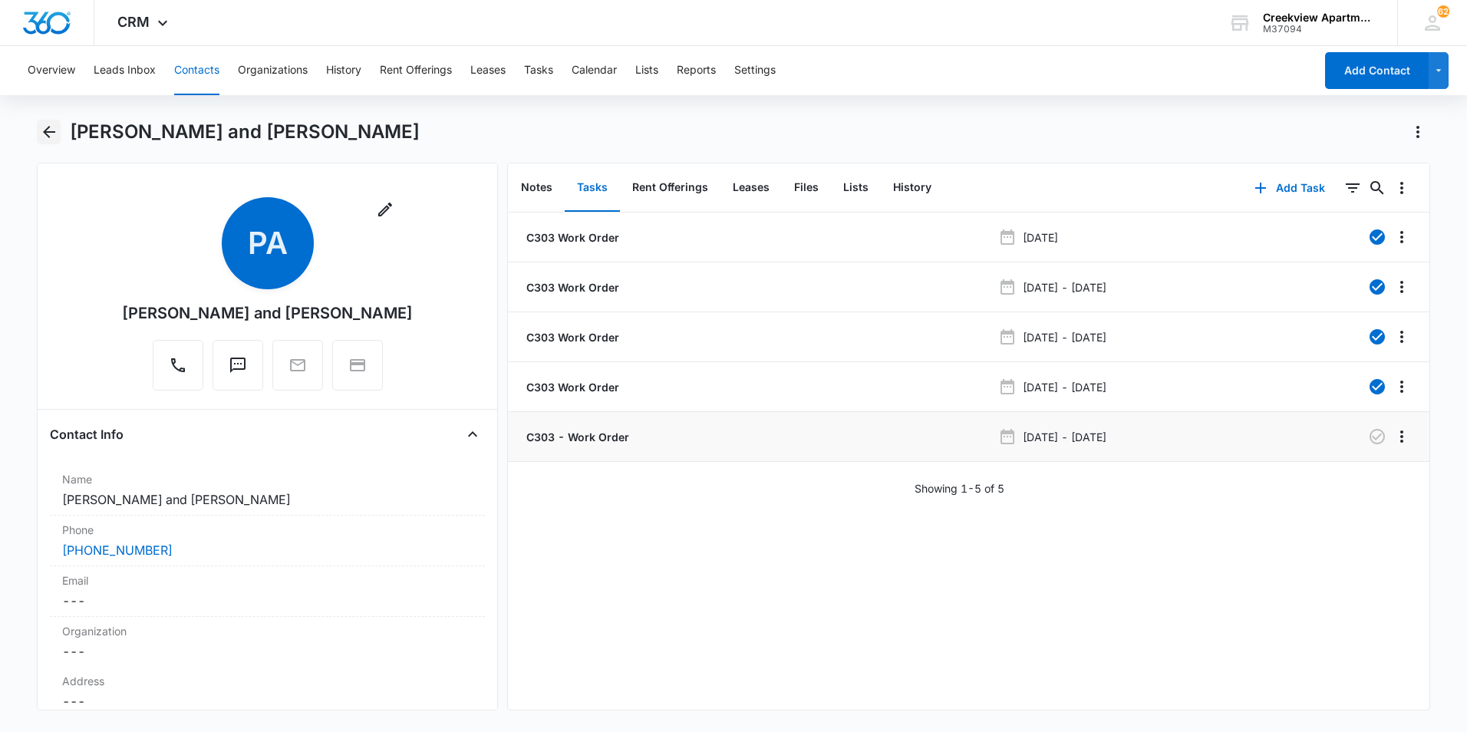
click at [49, 137] on icon "Back" at bounding box center [49, 132] width 12 height 12
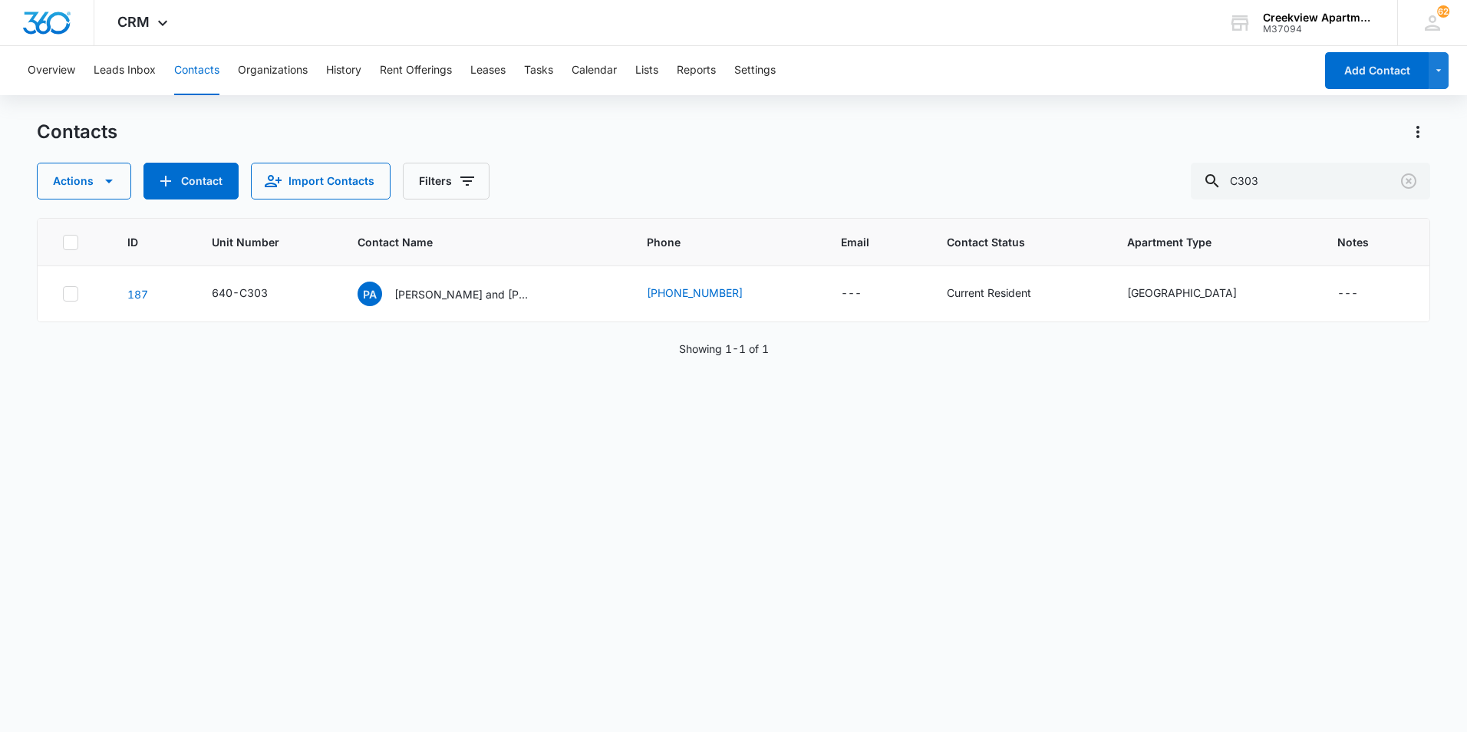
click at [861, 650] on div "ID Unit Number Contact Name Phone Email Contact Status Apartment Type Notes 187…" at bounding box center [733, 465] width 1393 height 494
drag, startPoint x: 1295, startPoint y: 192, endPoint x: 1222, endPoint y: 192, distance: 73.6
click at [1222, 192] on div "C303" at bounding box center [1309, 181] width 239 height 37
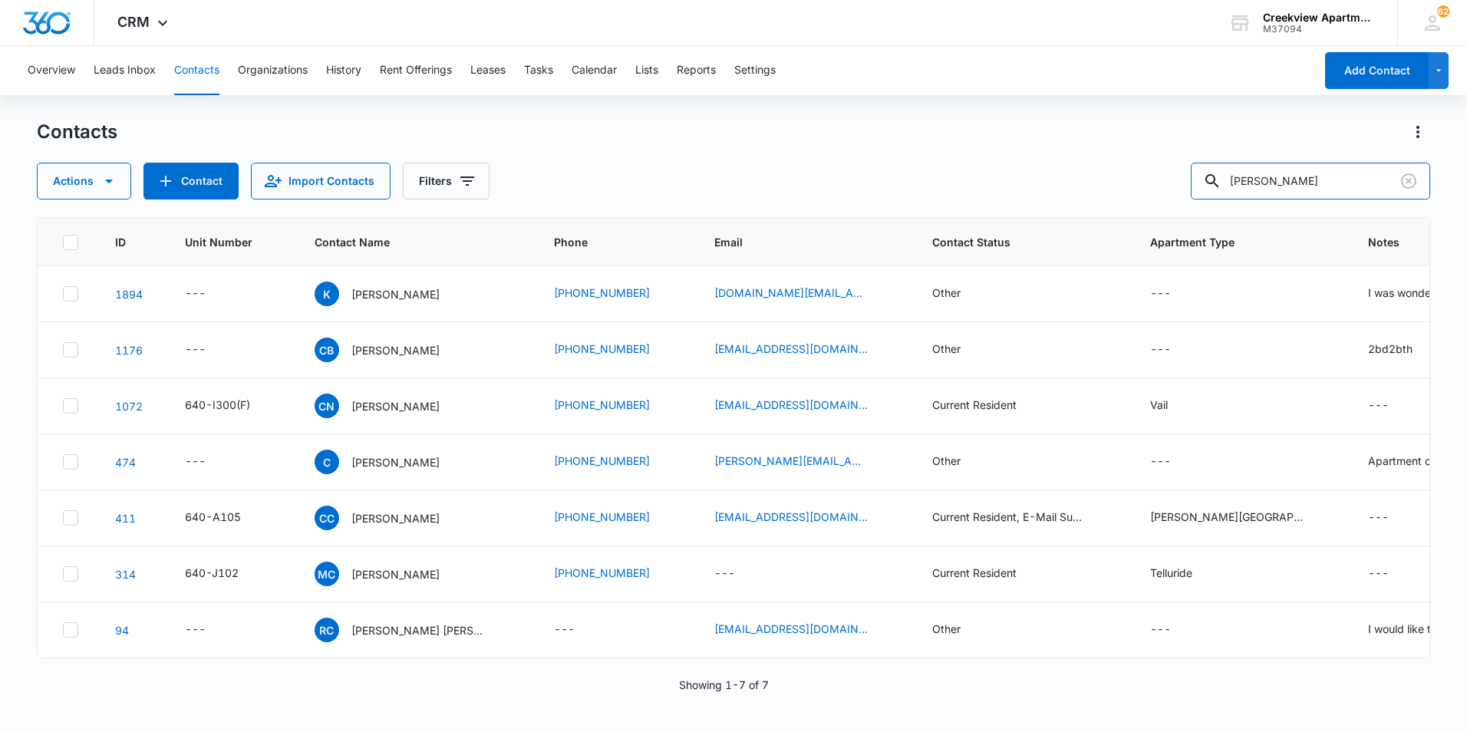
drag, startPoint x: 1249, startPoint y: 178, endPoint x: 1204, endPoint y: 178, distance: 45.3
click at [1204, 178] on div "Actions Contact Import Contacts Filters CRIS" at bounding box center [733, 181] width 1393 height 37
type input "e203"
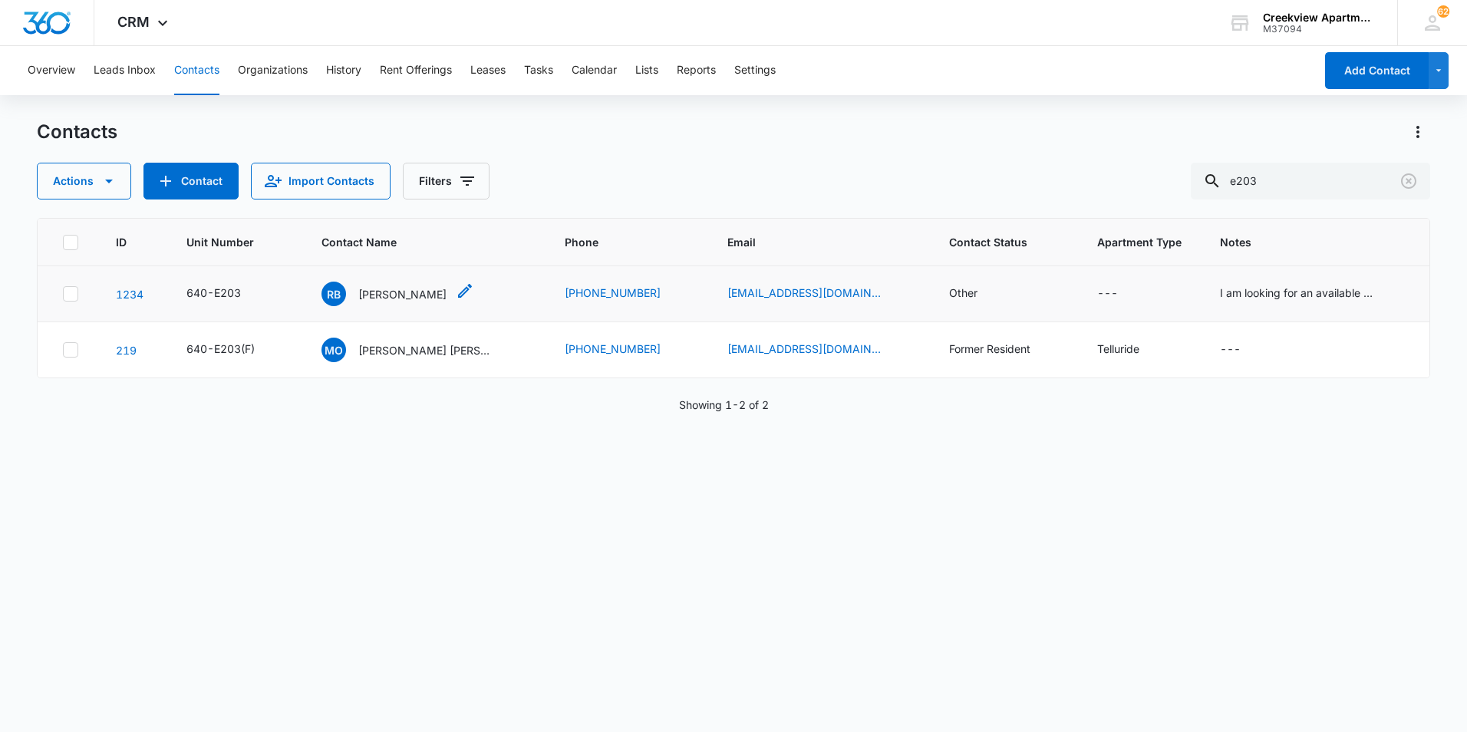
click at [393, 300] on p "[PERSON_NAME]" at bounding box center [402, 294] width 88 height 16
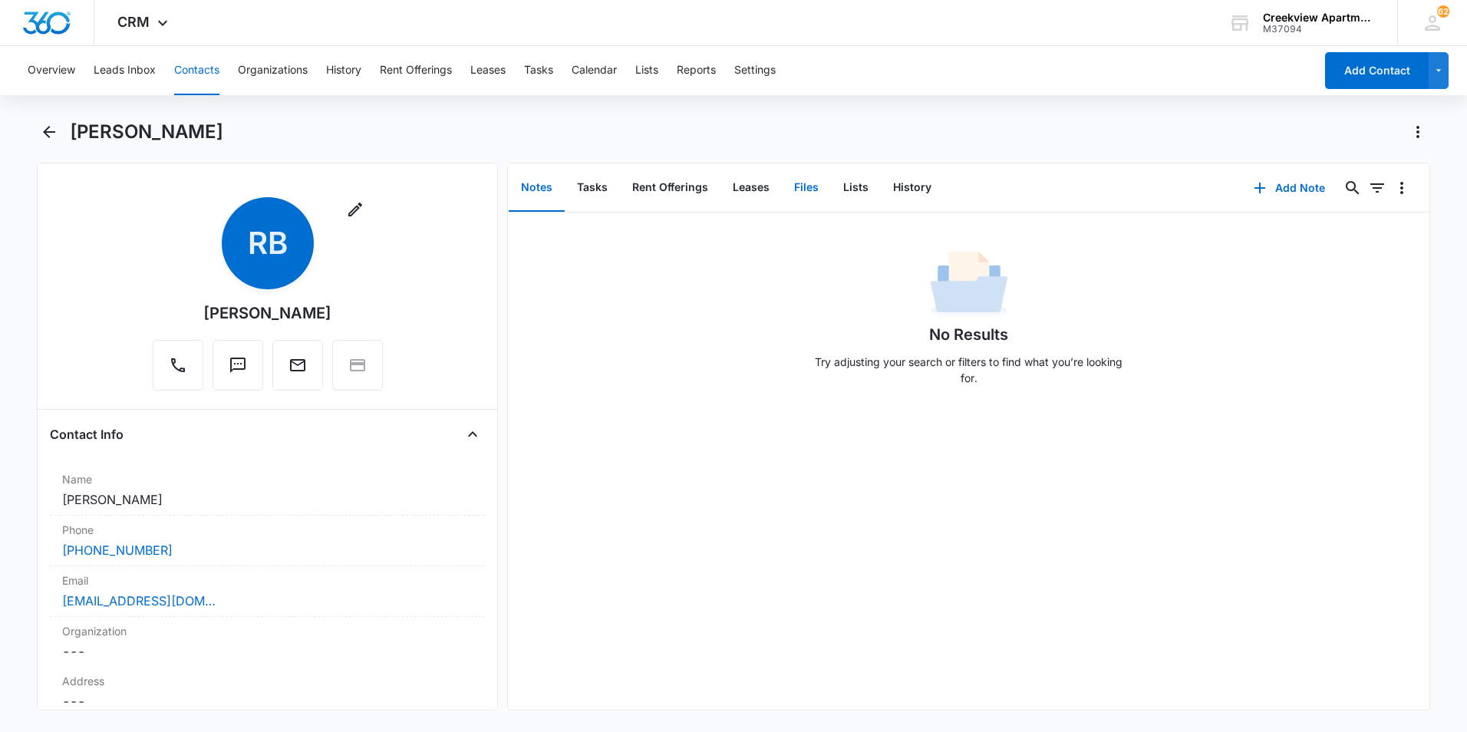
click at [803, 186] on button "Files" at bounding box center [806, 188] width 49 height 48
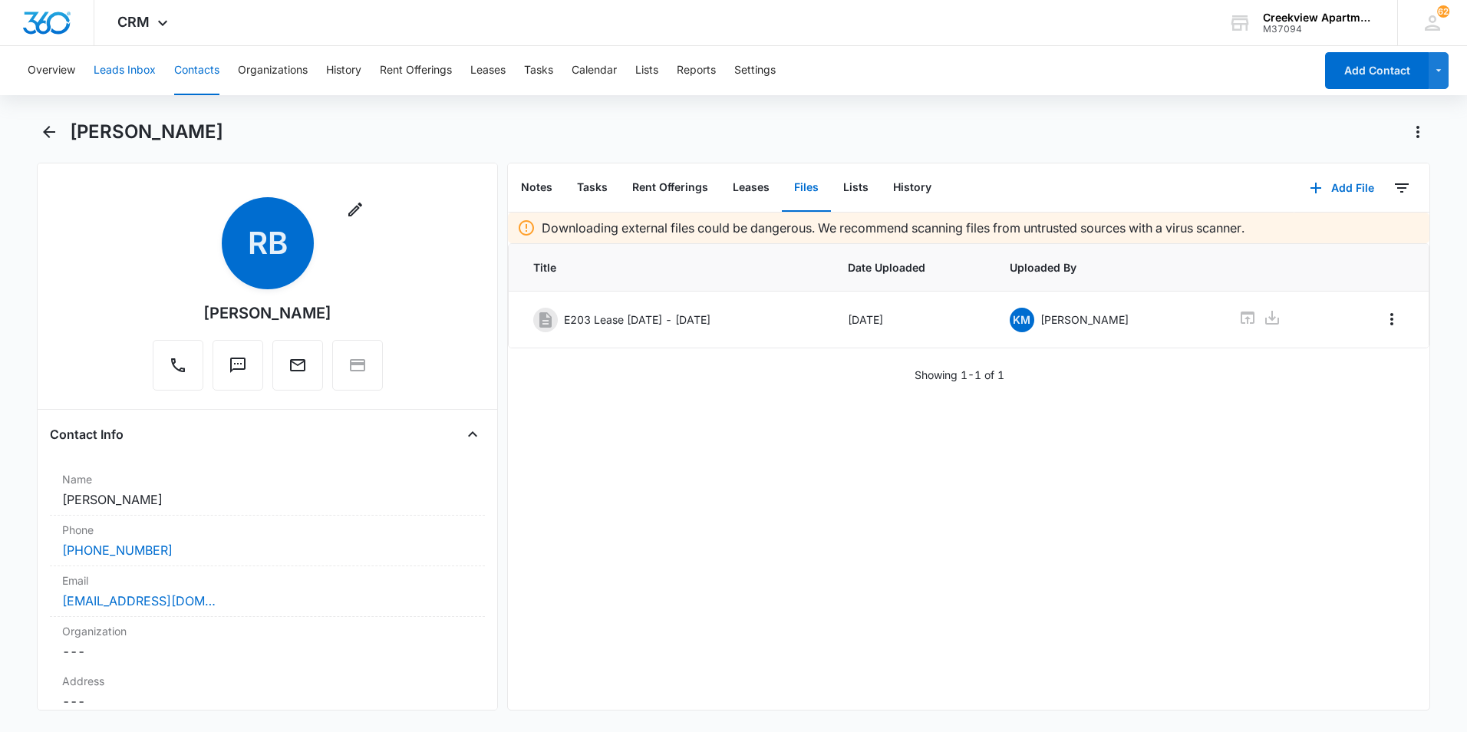
click at [103, 52] on button "Leads Inbox" at bounding box center [125, 70] width 62 height 49
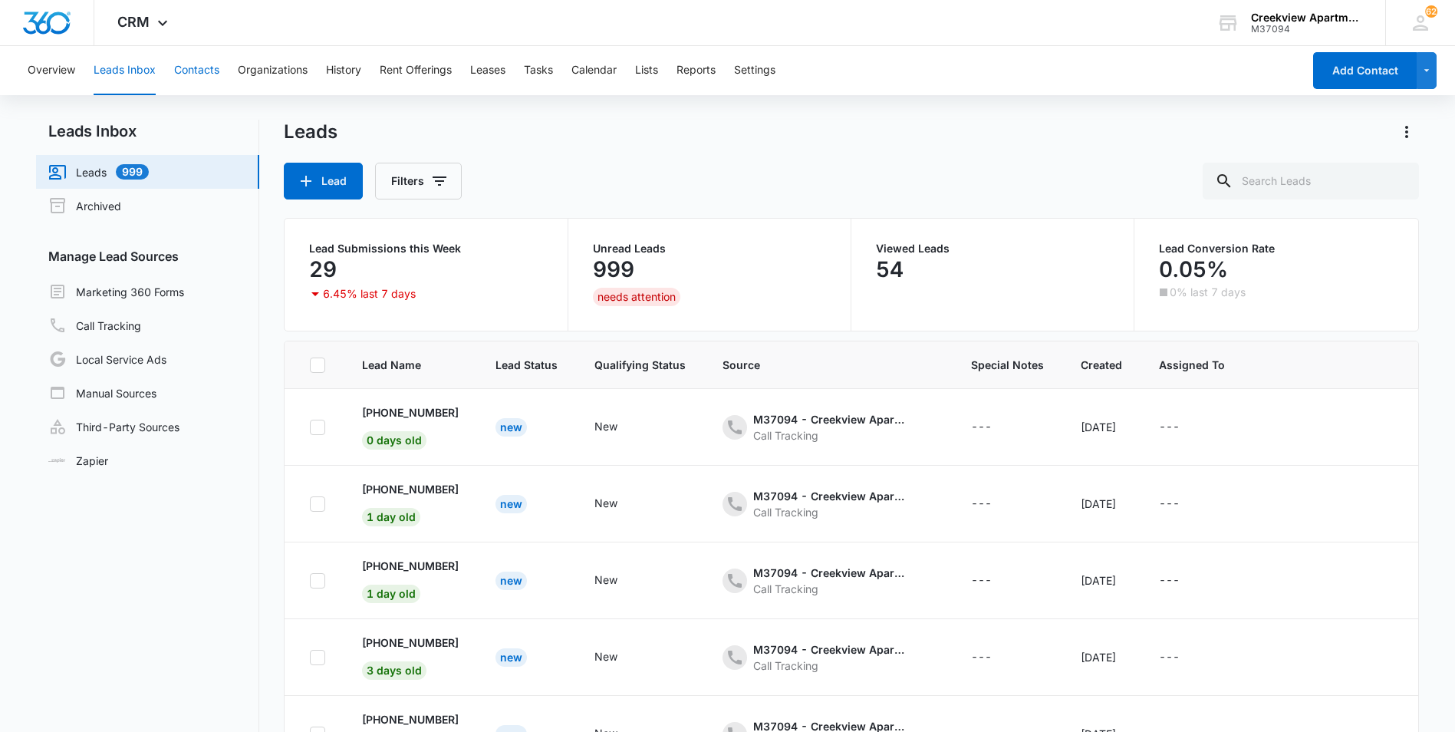
click at [202, 74] on button "Contacts" at bounding box center [196, 70] width 45 height 49
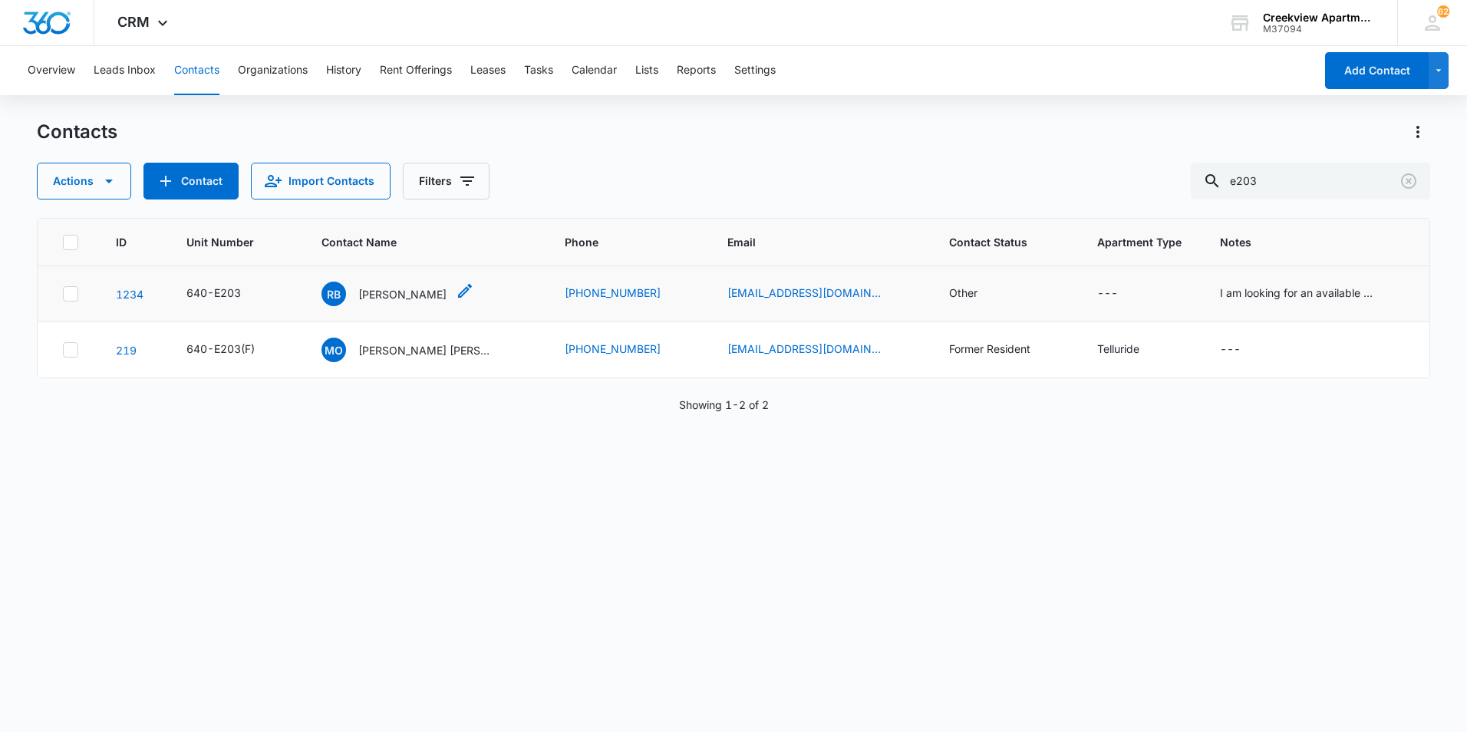
click at [384, 298] on p "[PERSON_NAME]" at bounding box center [402, 294] width 88 height 16
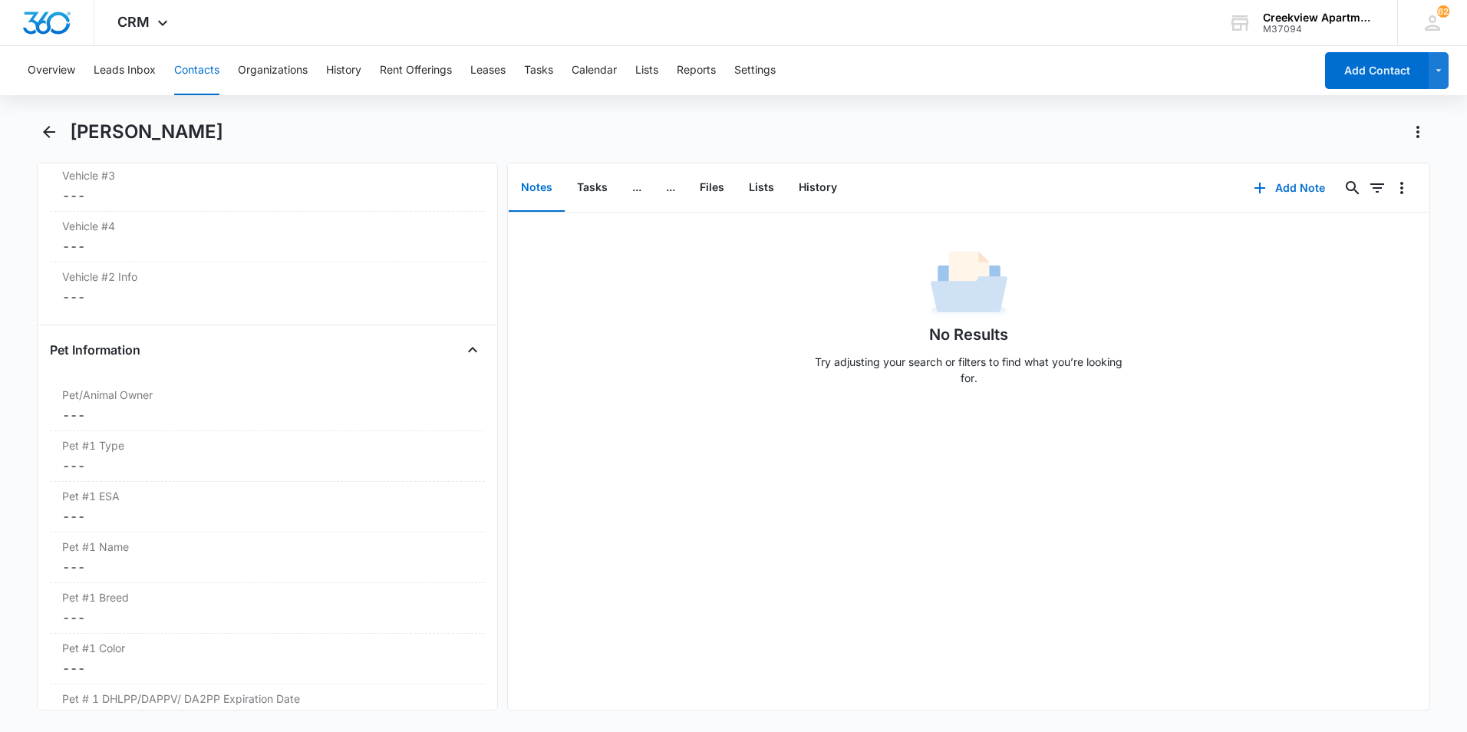
scroll to position [2071, 0]
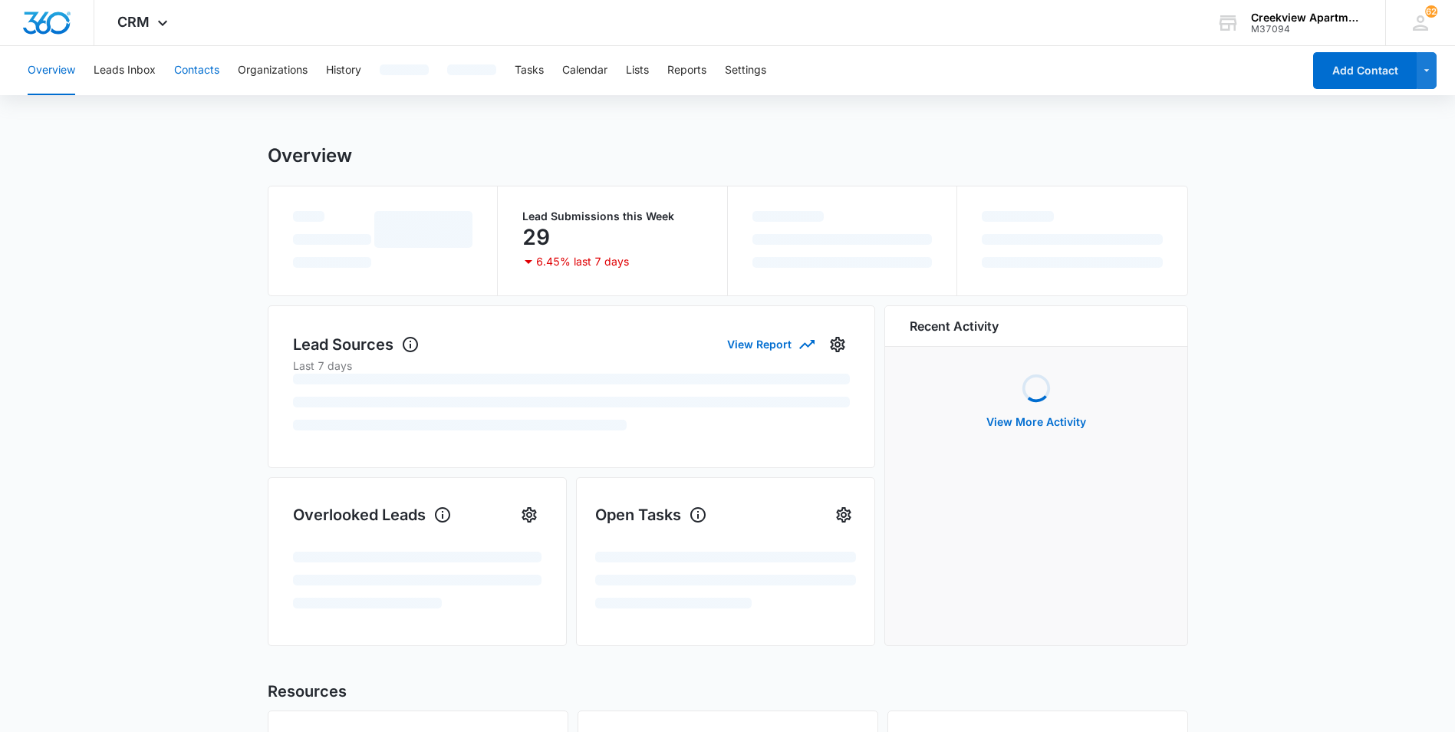
click at [217, 79] on button "Contacts" at bounding box center [196, 70] width 45 height 49
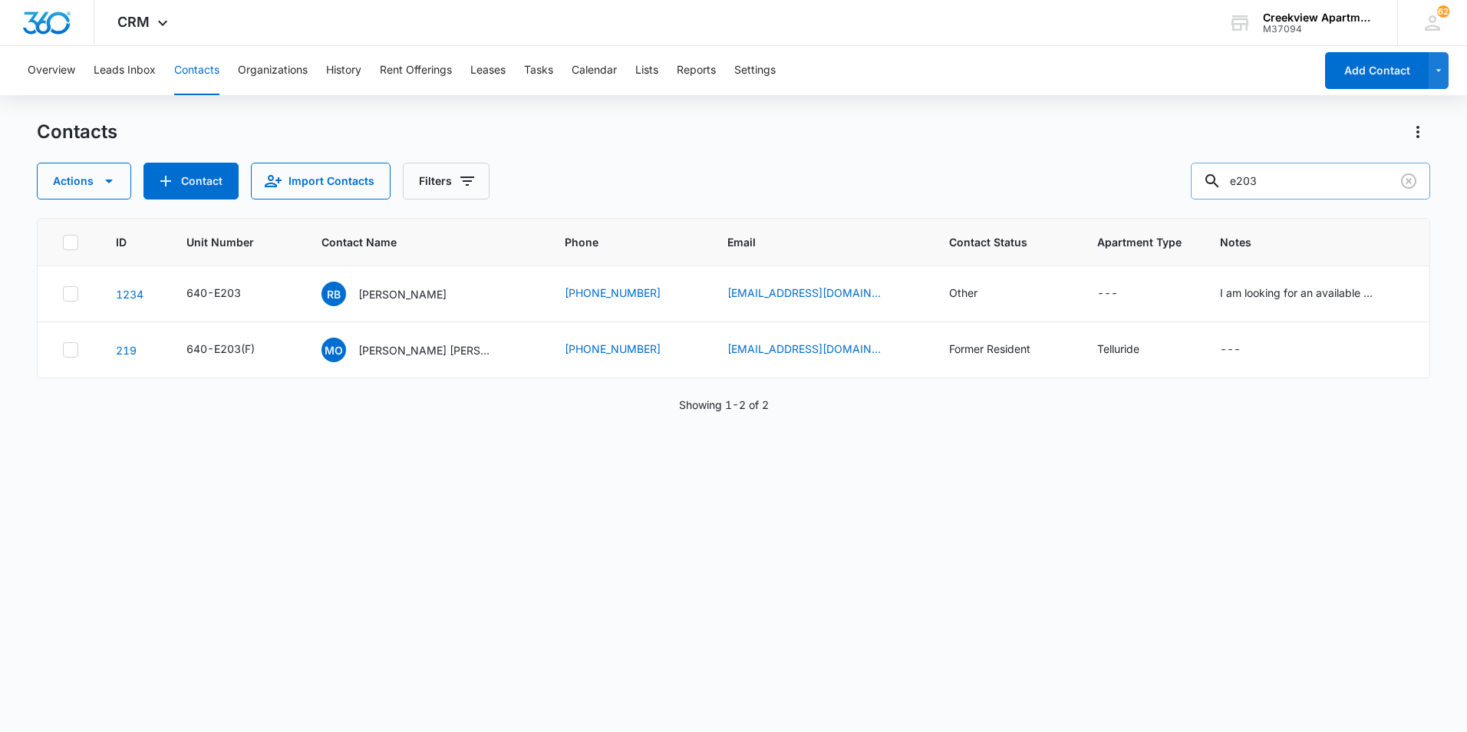
drag, startPoint x: 1272, startPoint y: 184, endPoint x: 1242, endPoint y: 180, distance: 30.2
click at [1242, 180] on input "e203" at bounding box center [1309, 181] width 239 height 37
type input "h103"
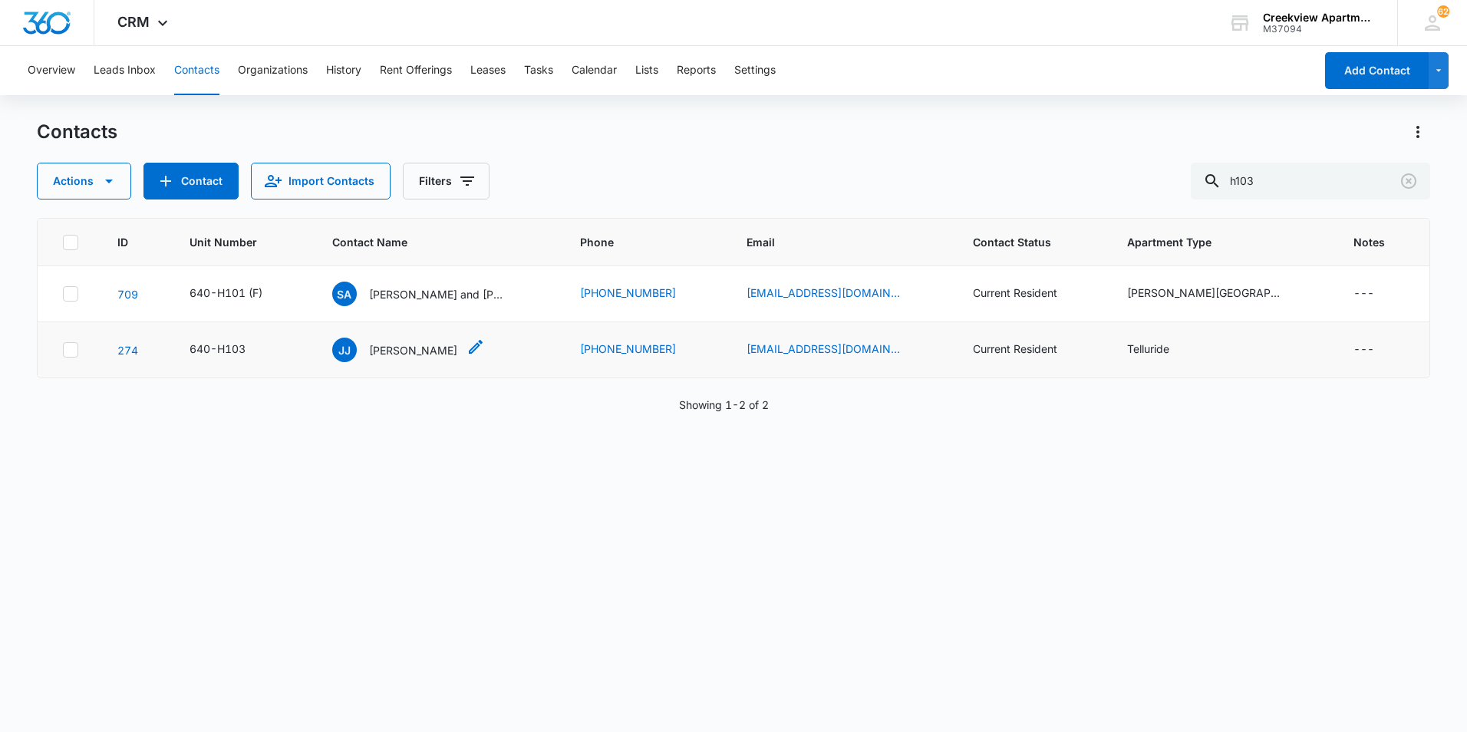
click at [457, 346] on p "[PERSON_NAME]" at bounding box center [413, 350] width 88 height 16
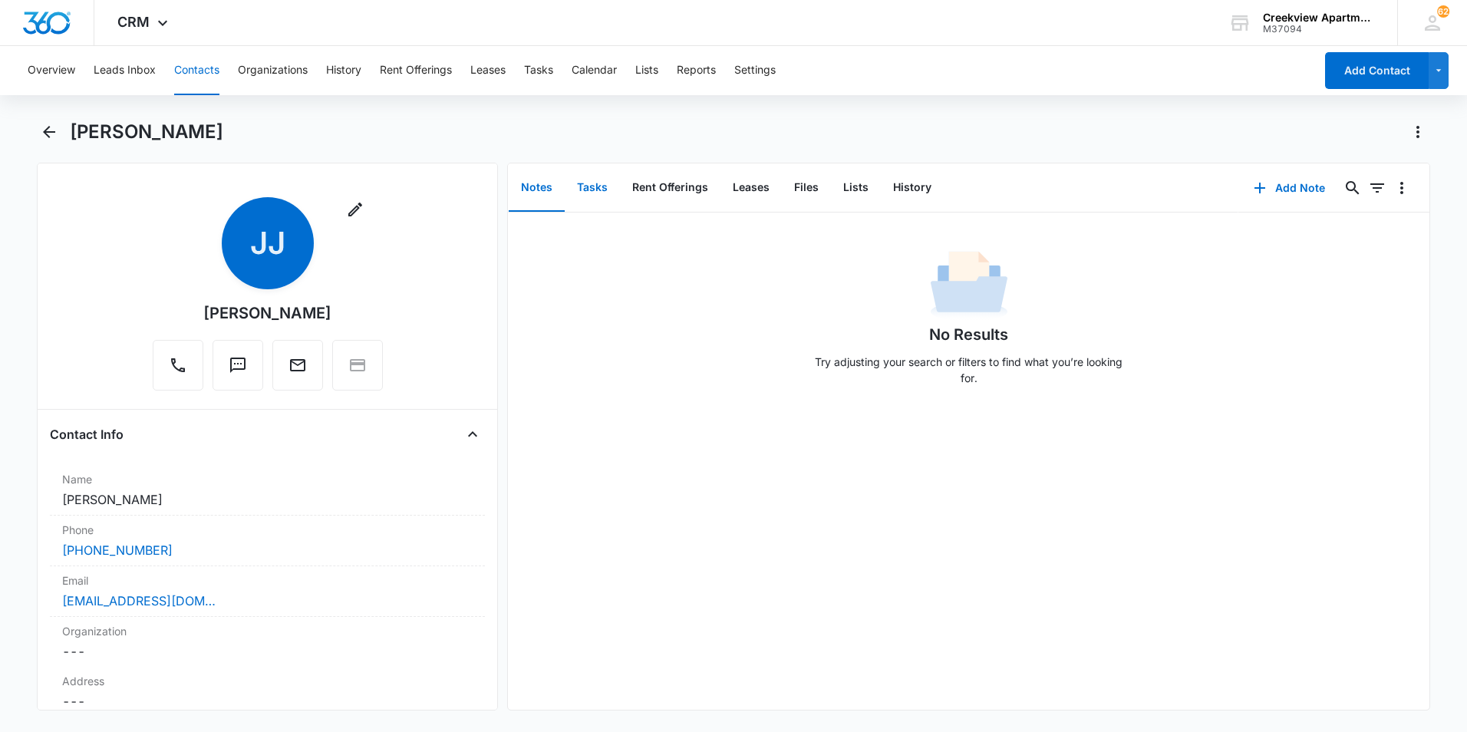
click at [597, 197] on button "Tasks" at bounding box center [592, 188] width 55 height 48
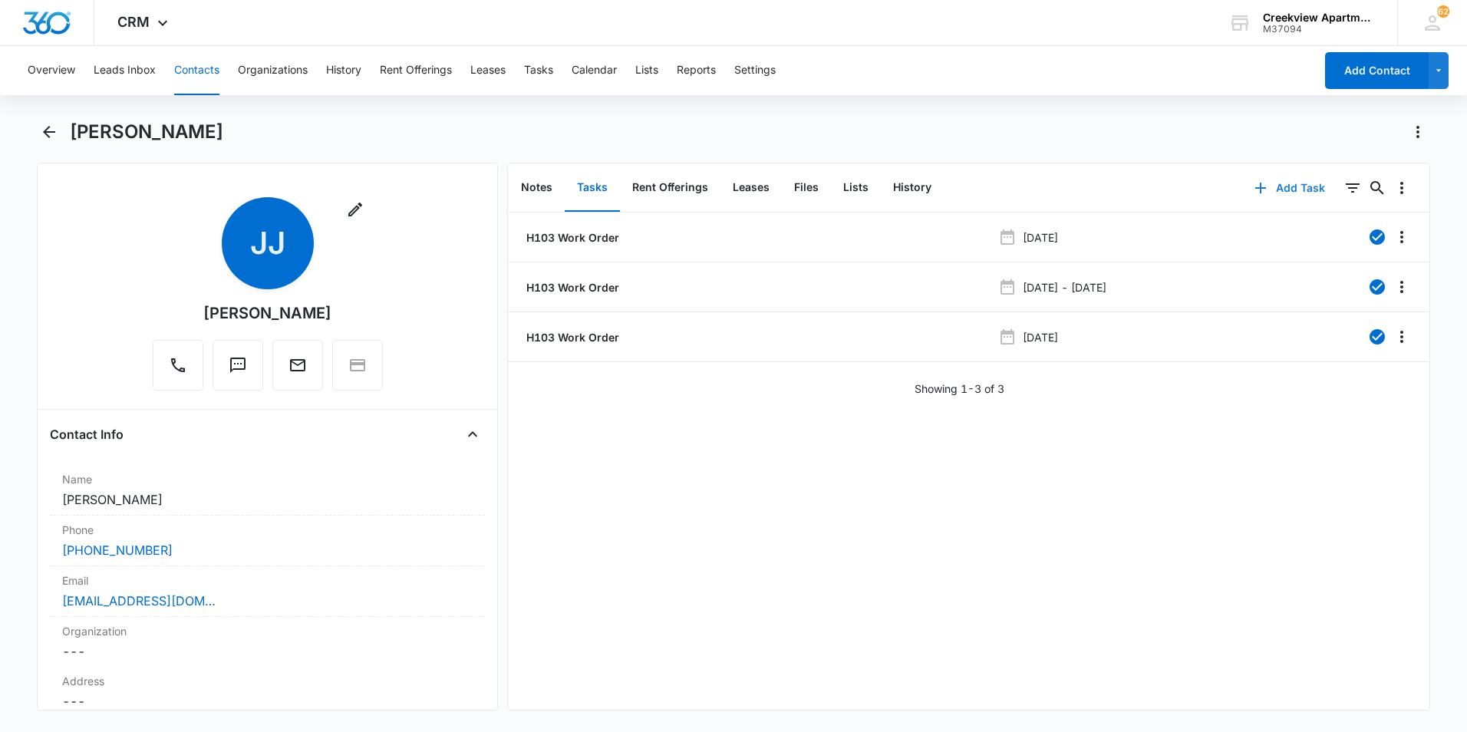
click at [1262, 198] on button "Add Task" at bounding box center [1289, 188] width 101 height 37
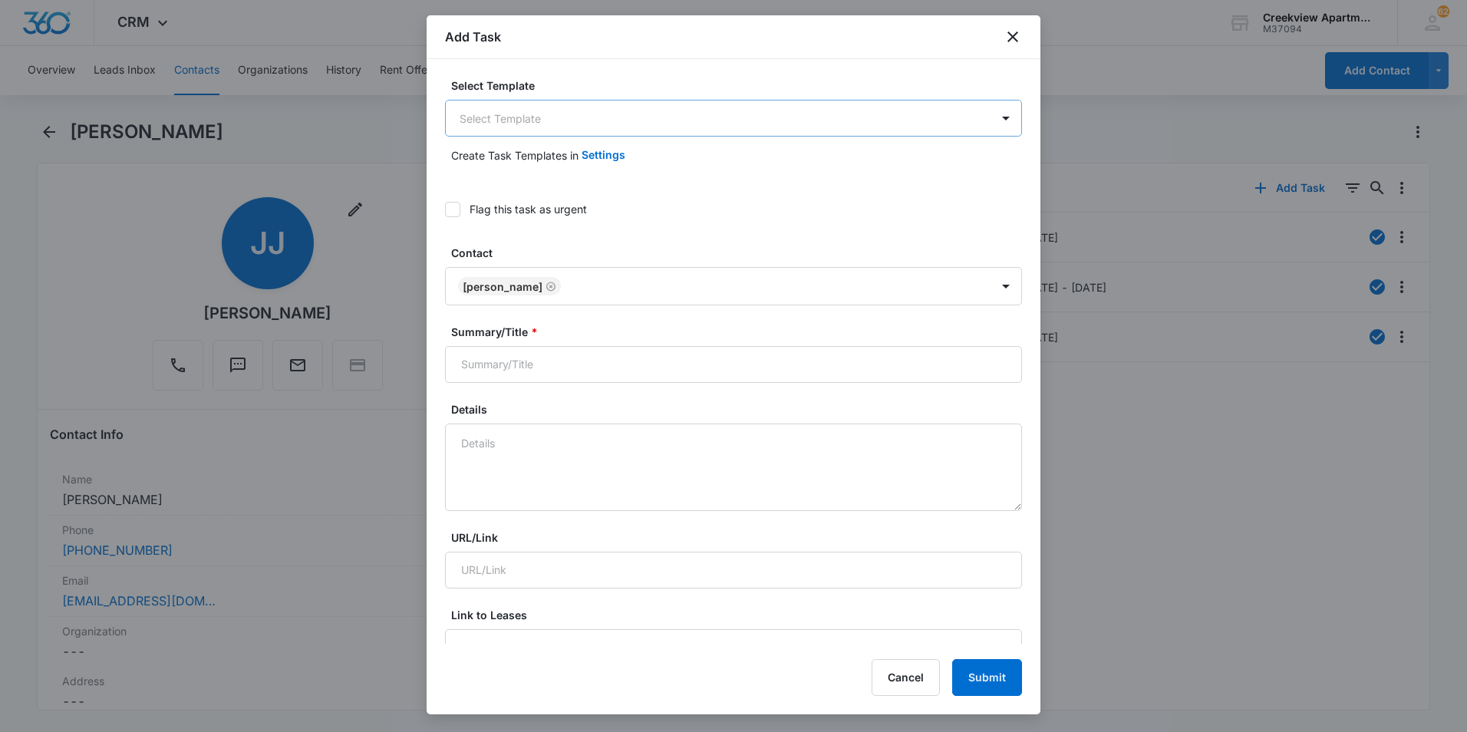
click at [646, 112] on body "CRM Apps Reputation Websites Forms CRM Email Social Content Files Brand AI Assi…" at bounding box center [733, 366] width 1467 height 732
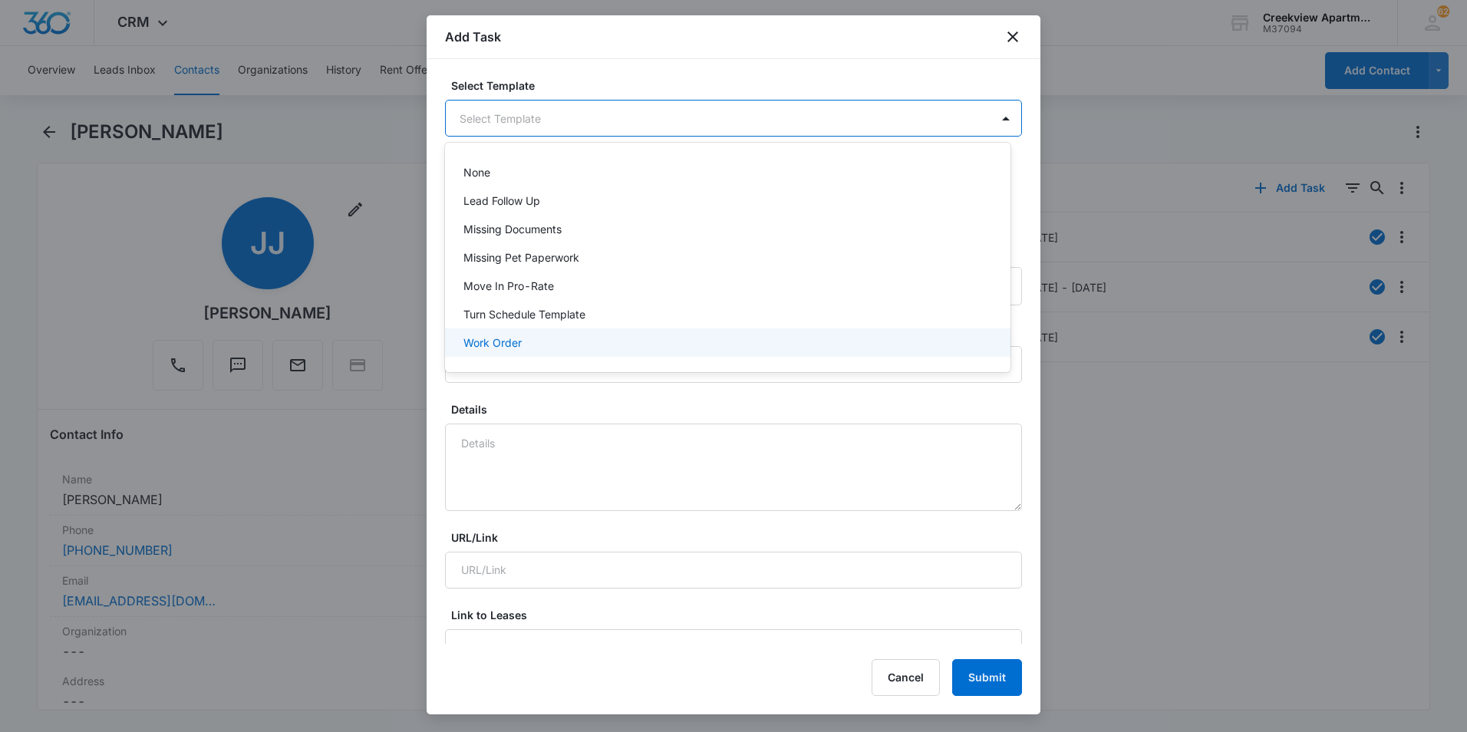
click at [496, 348] on p "Work Order" at bounding box center [492, 342] width 58 height 16
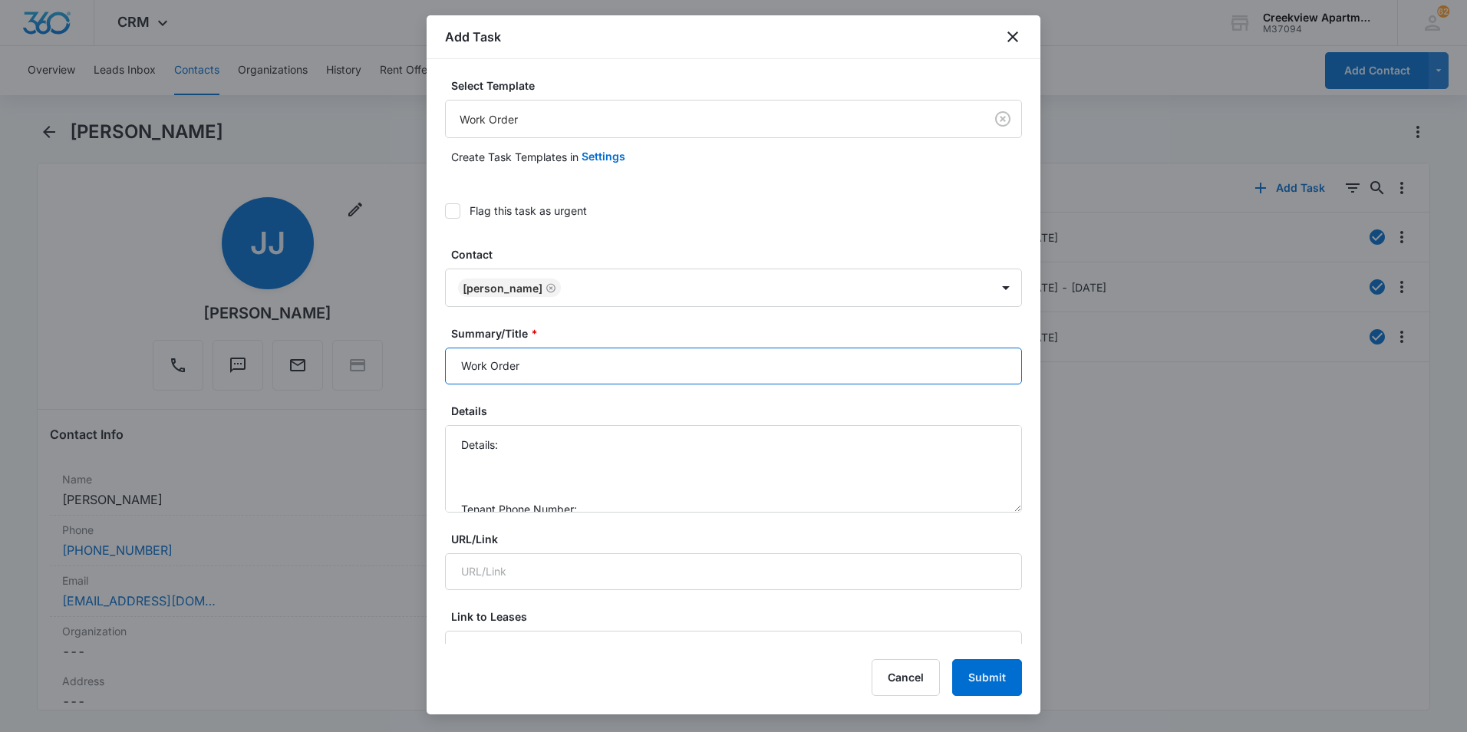
click at [453, 367] on input "Work Order" at bounding box center [733, 365] width 577 height 37
type input "H103 - Work Order"
click at [538, 431] on textarea "Details: Tenant Phone Number: Call Before:" at bounding box center [733, 468] width 577 height 87
click at [461, 204] on label "Flag this task as urgent" at bounding box center [733, 210] width 577 height 16
click at [445, 211] on input "Flag this task as urgent" at bounding box center [445, 211] width 0 height 0
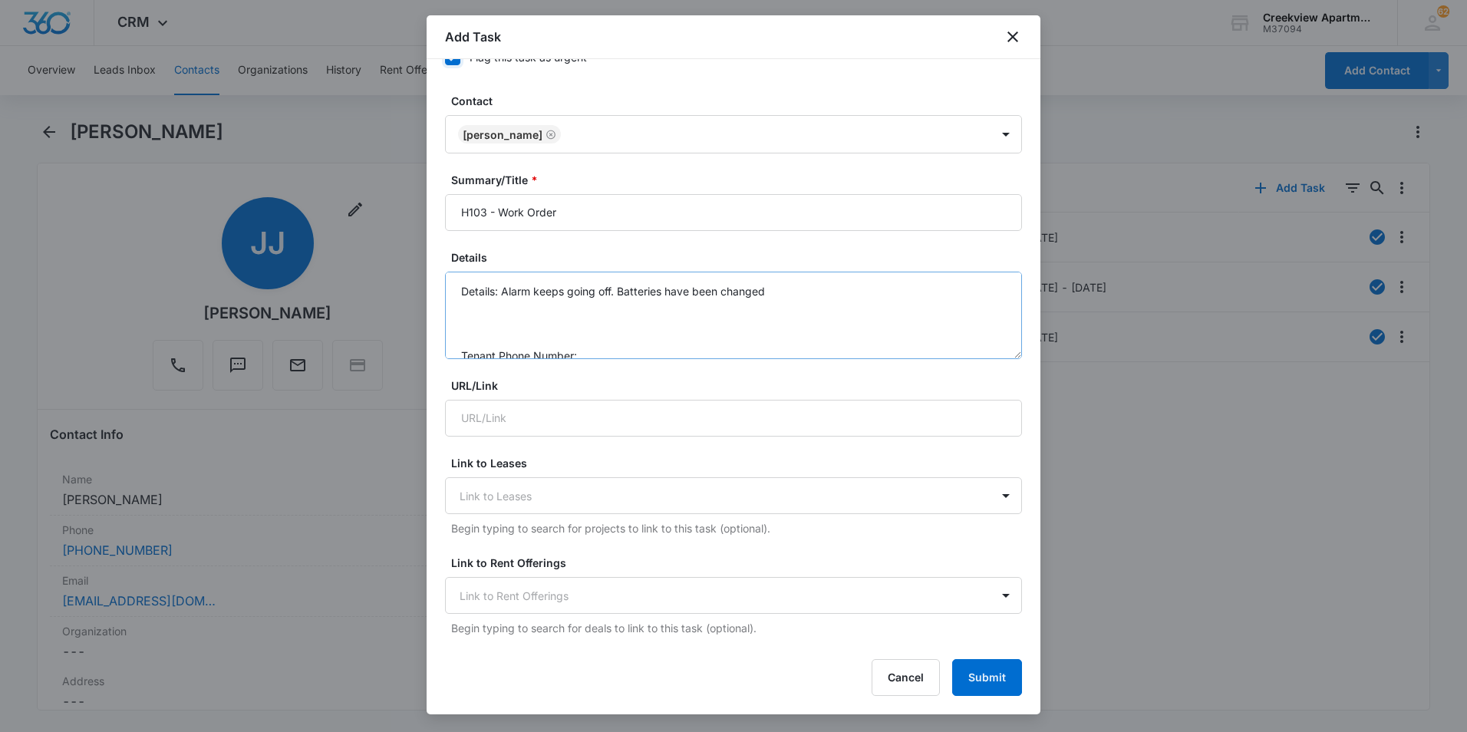
scroll to position [48, 0]
click at [609, 318] on textarea "Details: Alarm keeps going off. Batteries have been changed Tenant Phone Number…" at bounding box center [733, 315] width 577 height 87
click at [609, 307] on textarea "Details: Alarm keeps going off. Batteries have been changed Tenant Phone Number…" at bounding box center [733, 315] width 577 height 87
click at [532, 345] on textarea "Details: Alarm keeps going off. Batteries have been changed Tenant Phone Number…" at bounding box center [733, 315] width 577 height 87
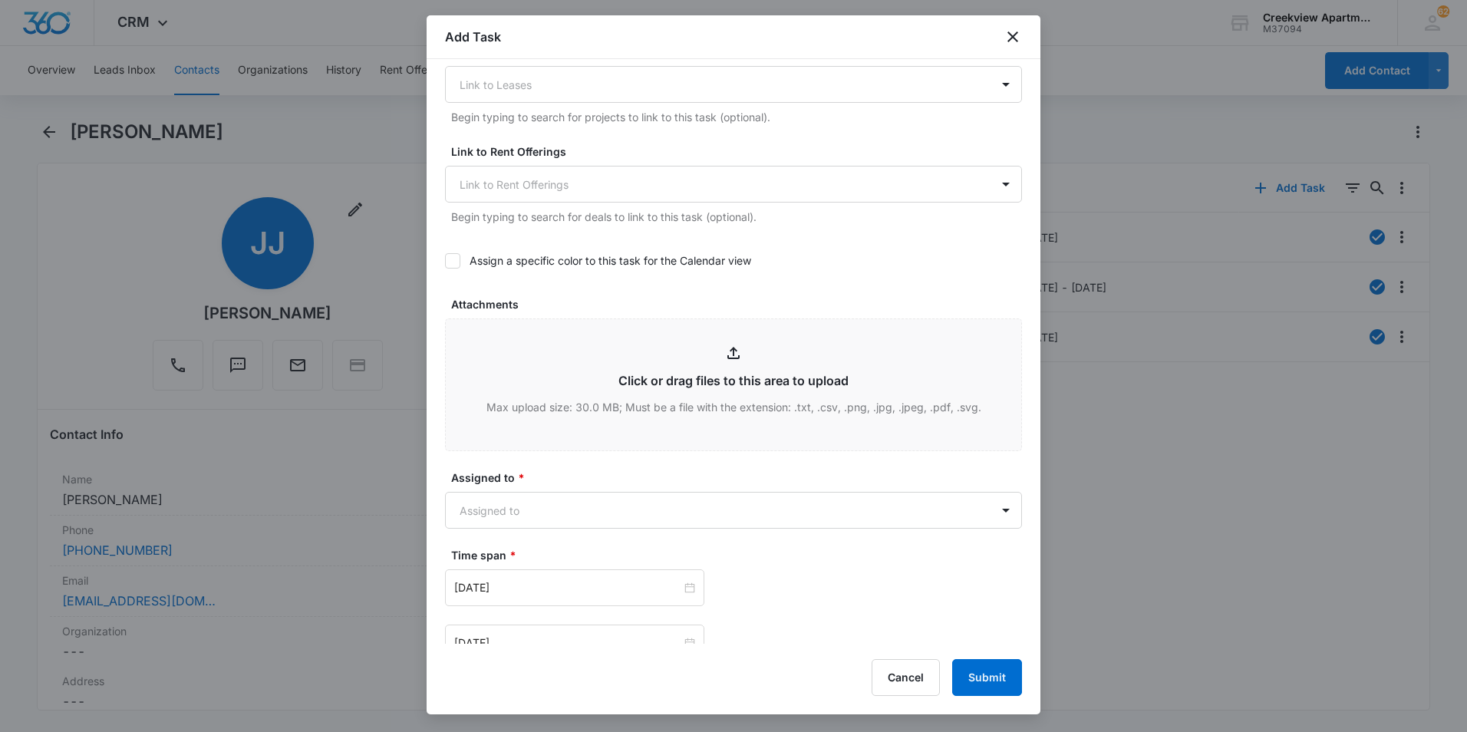
scroll to position [834, 0]
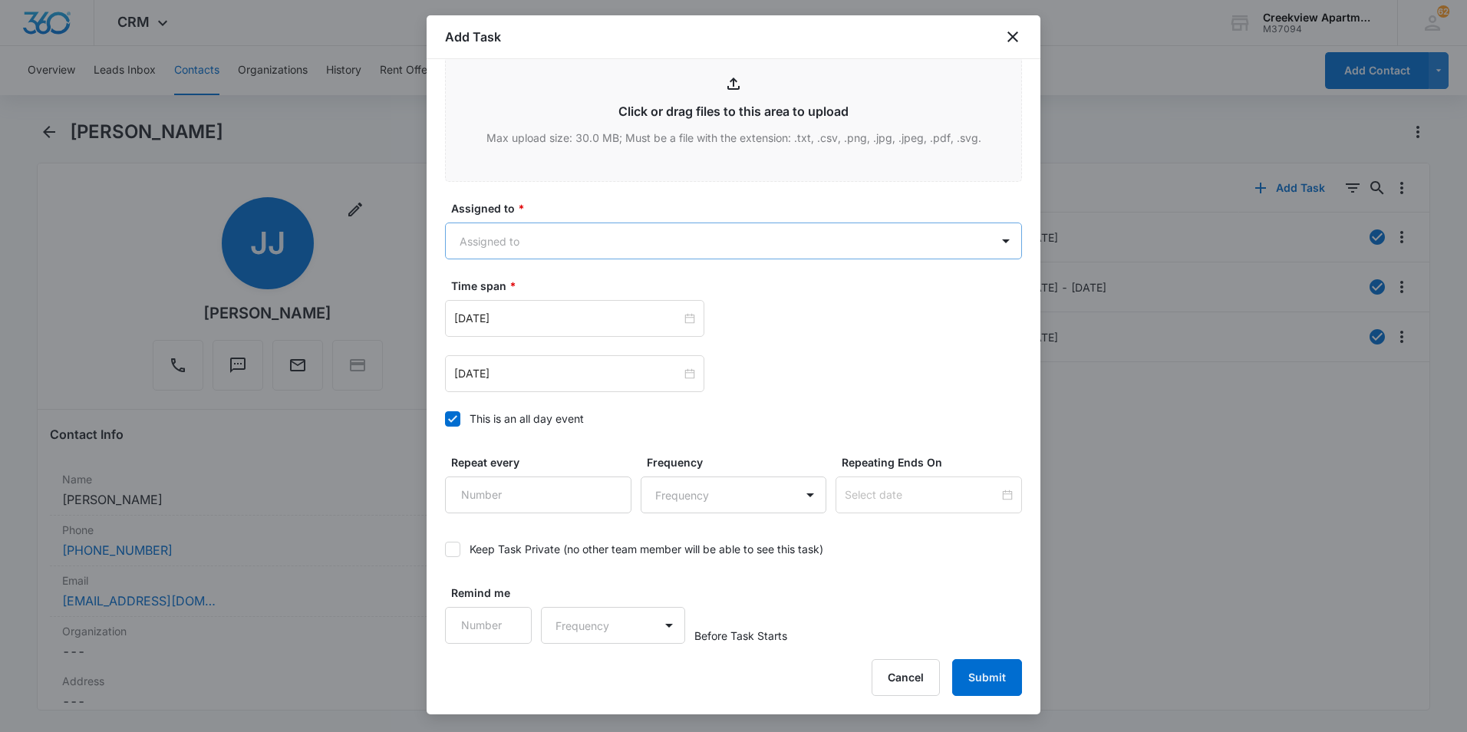
type textarea "Details: Alarm keeps going off. Batteries have been changed Tenant Phone Number…"
click at [641, 240] on body "CRM Apps Reputation Websites Forms CRM Email Social Content Files Brand AI Assi…" at bounding box center [733, 366] width 1467 height 732
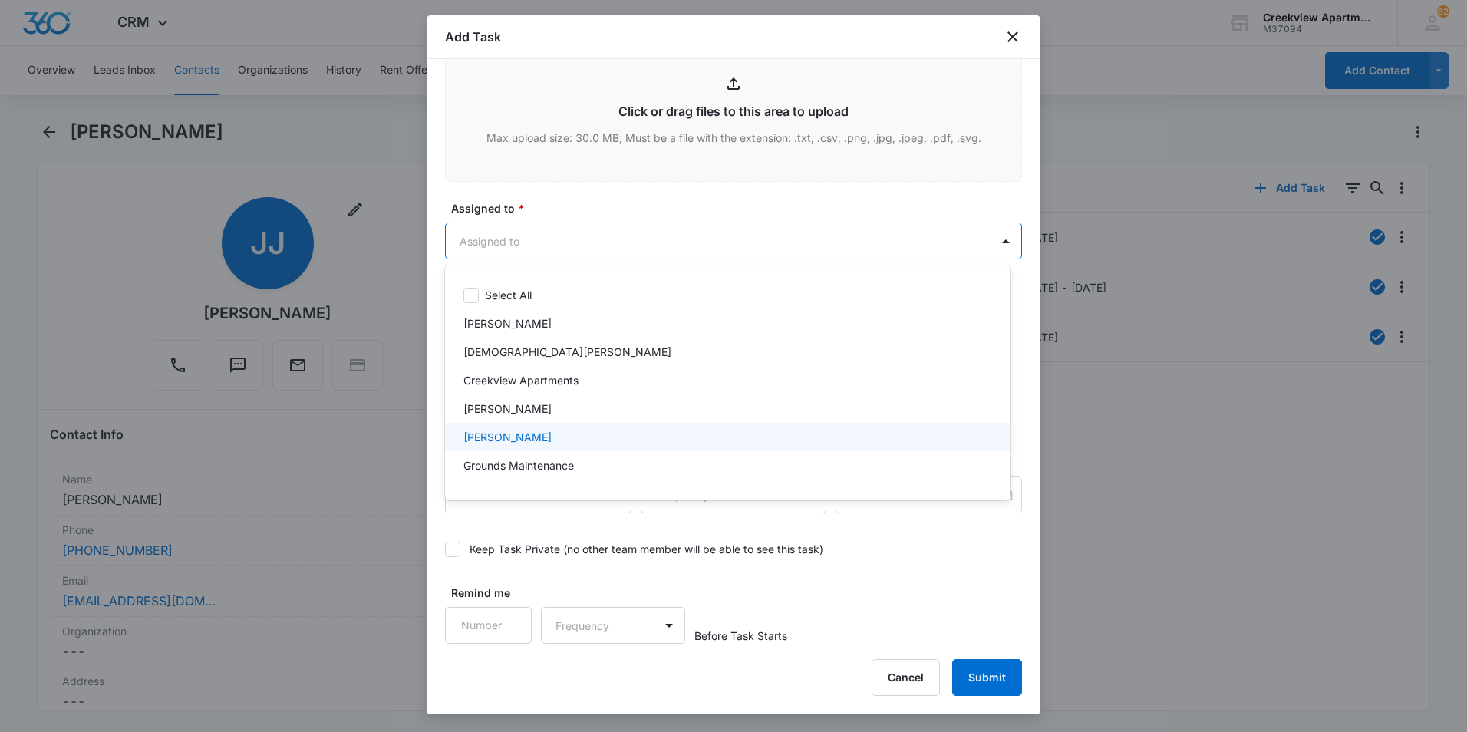
scroll to position [153, 0]
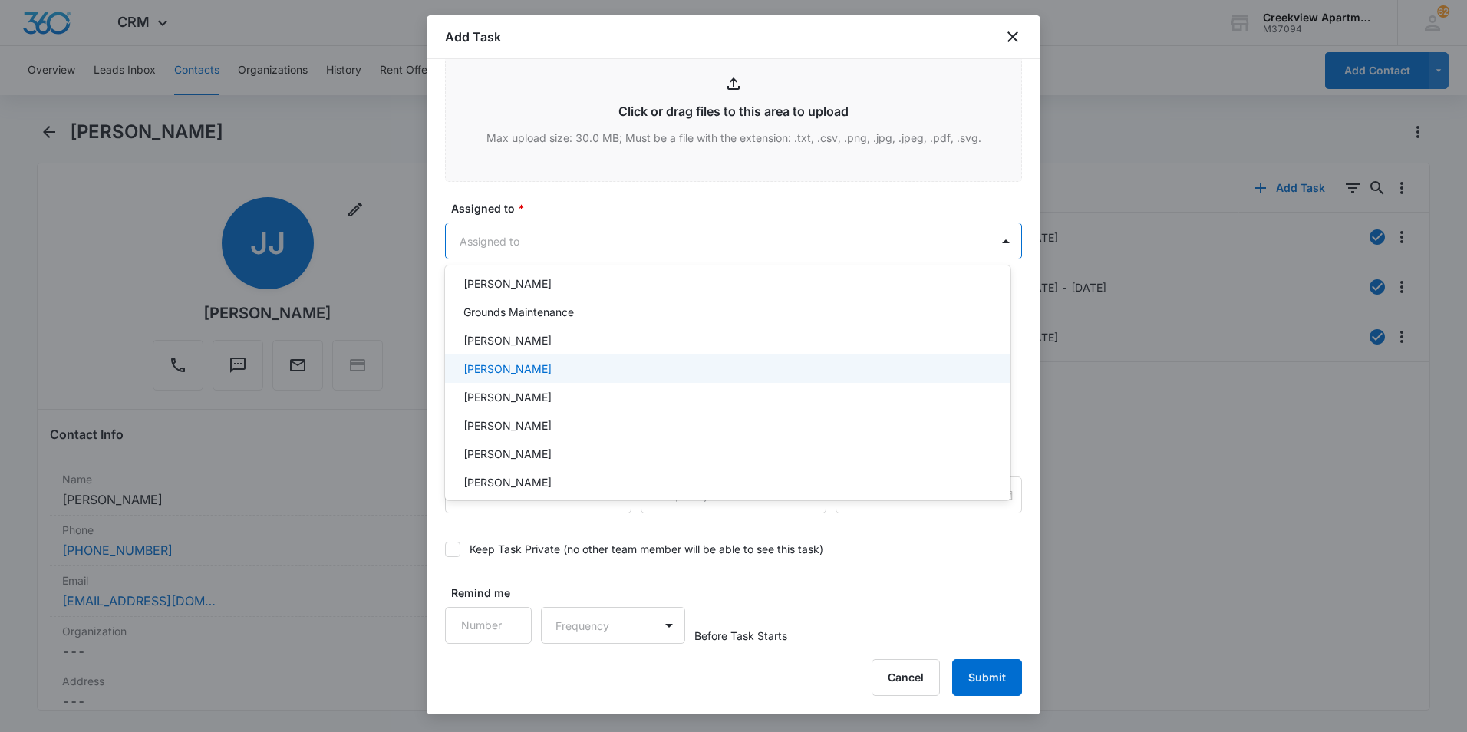
click at [531, 373] on div "[PERSON_NAME]" at bounding box center [725, 368] width 525 height 16
click at [726, 216] on div at bounding box center [733, 366] width 1467 height 732
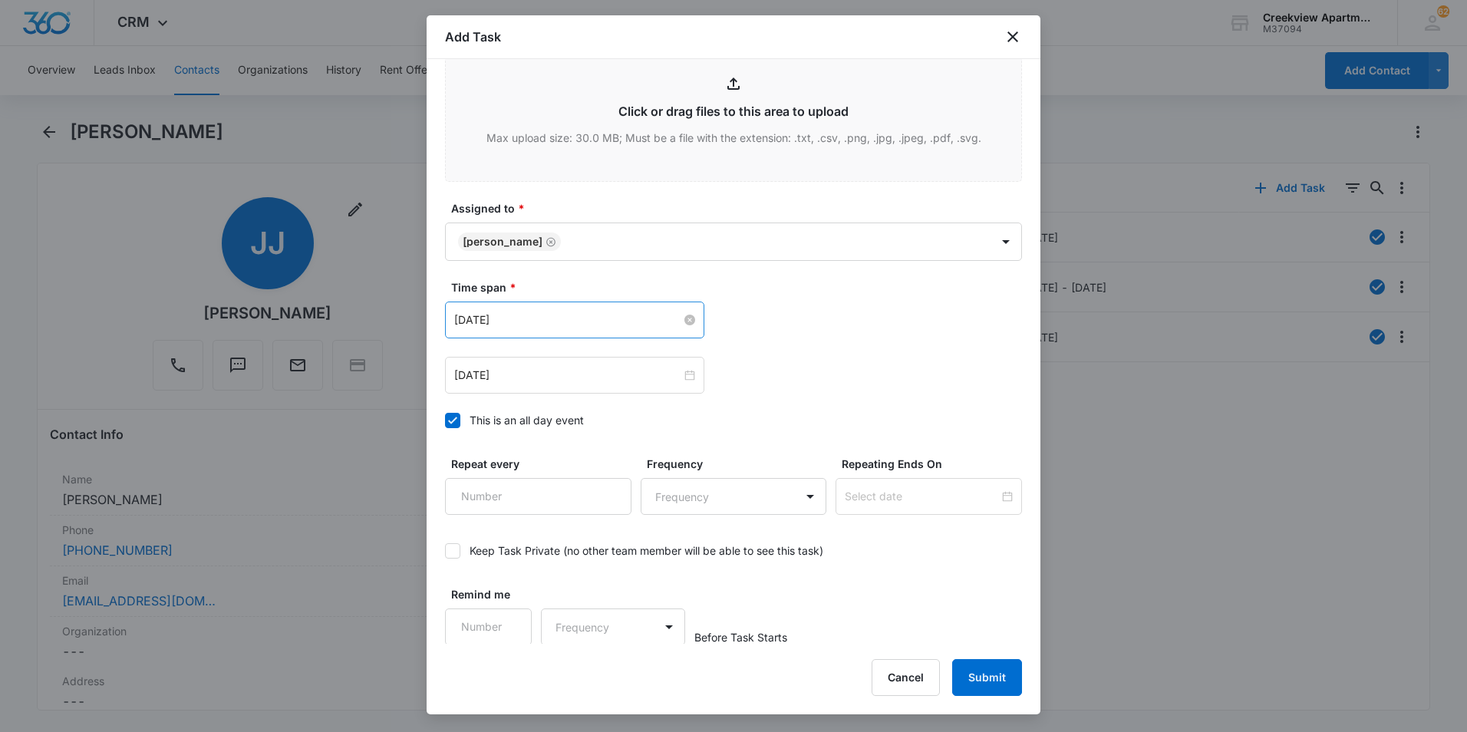
click at [671, 323] on input "[DATE]" at bounding box center [567, 319] width 227 height 17
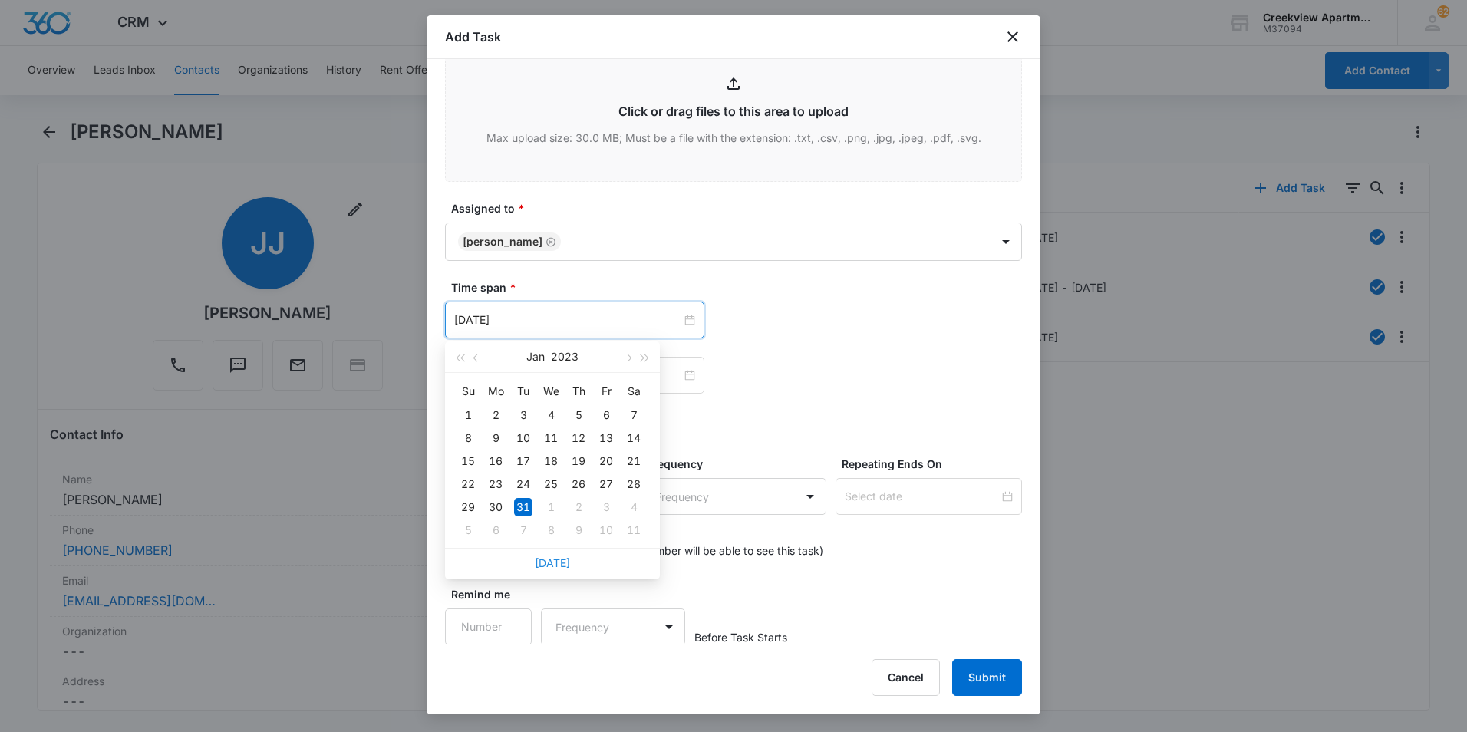
click at [556, 561] on link "[DATE]" at bounding box center [552, 562] width 35 height 13
type input "[DATE]"
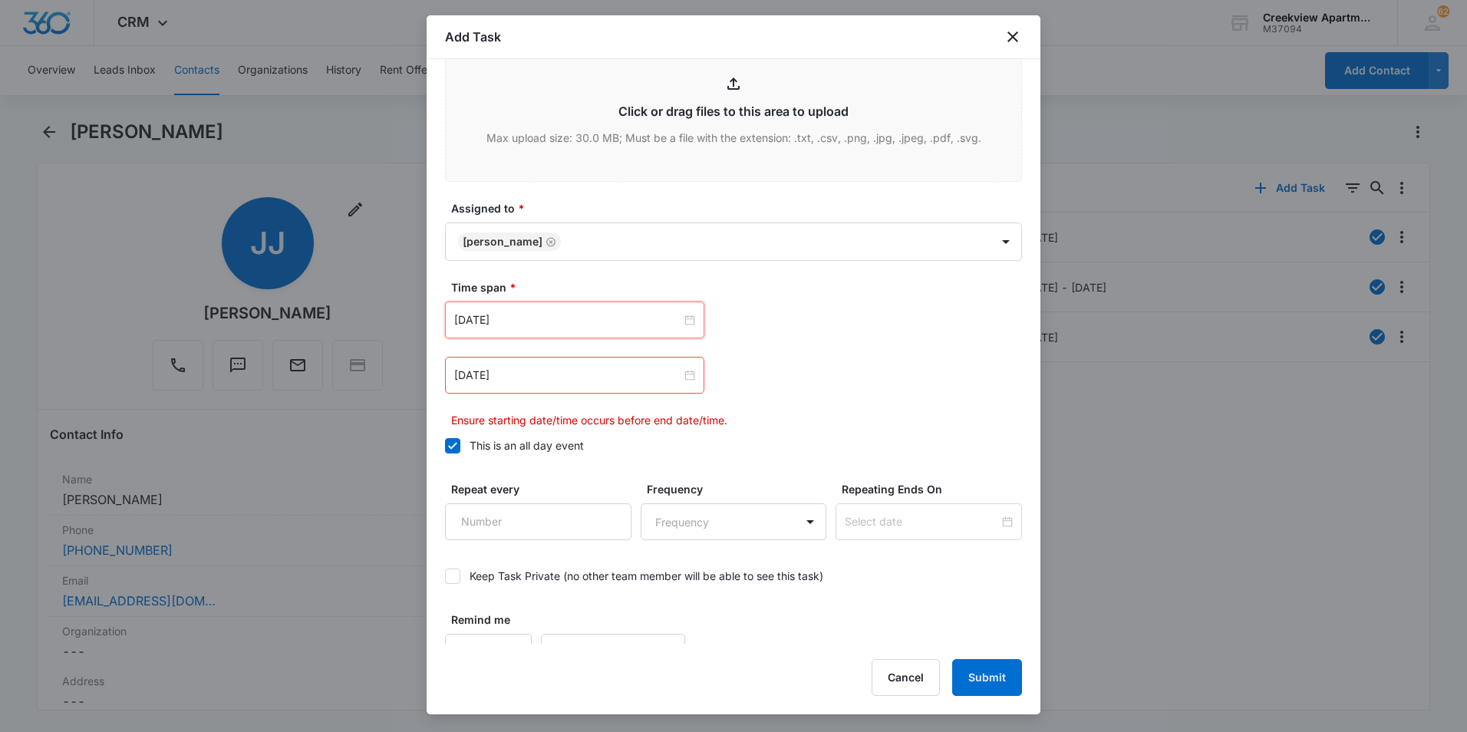
click at [887, 289] on label "Time span *" at bounding box center [739, 287] width 577 height 16
click at [581, 381] on input at bounding box center [567, 375] width 227 height 17
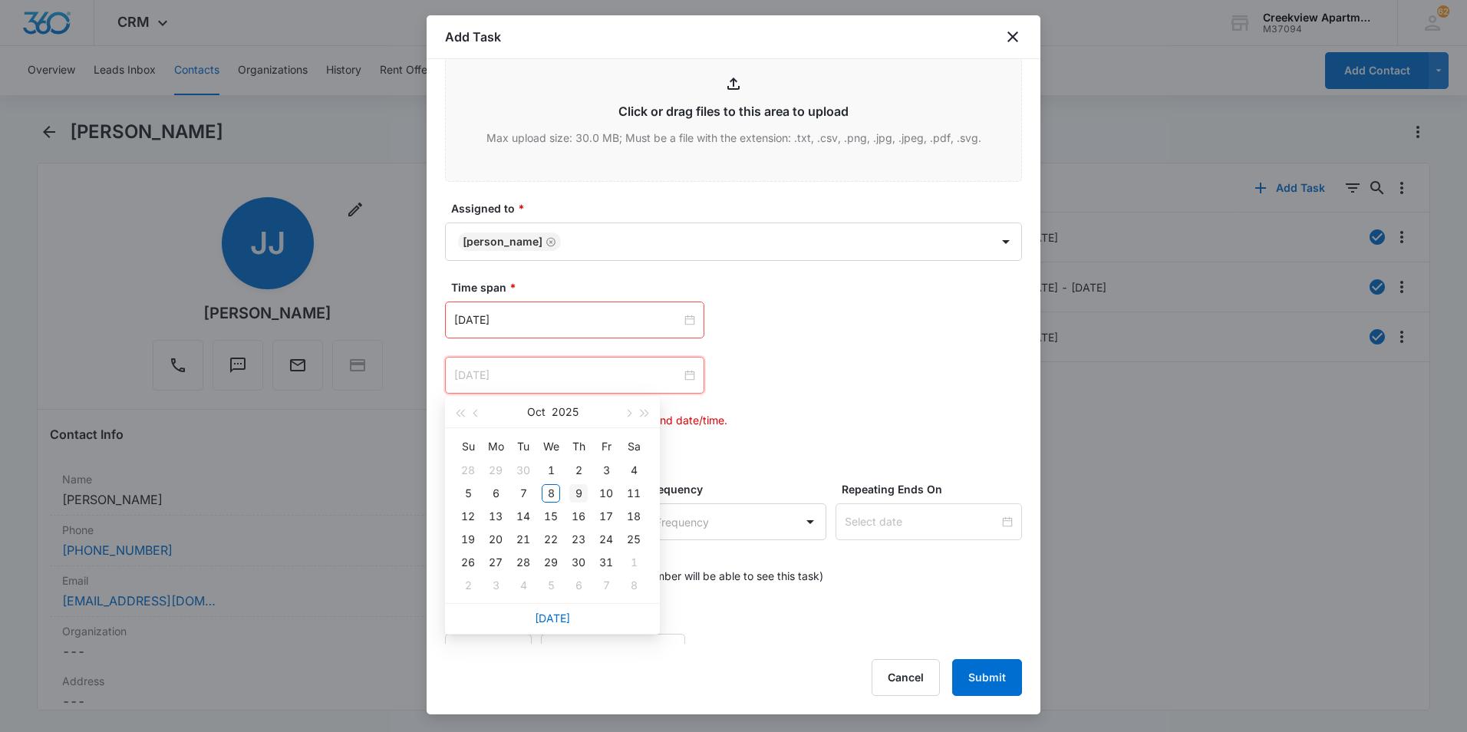
type input "[DATE]"
click at [582, 497] on div "9" at bounding box center [578, 493] width 18 height 18
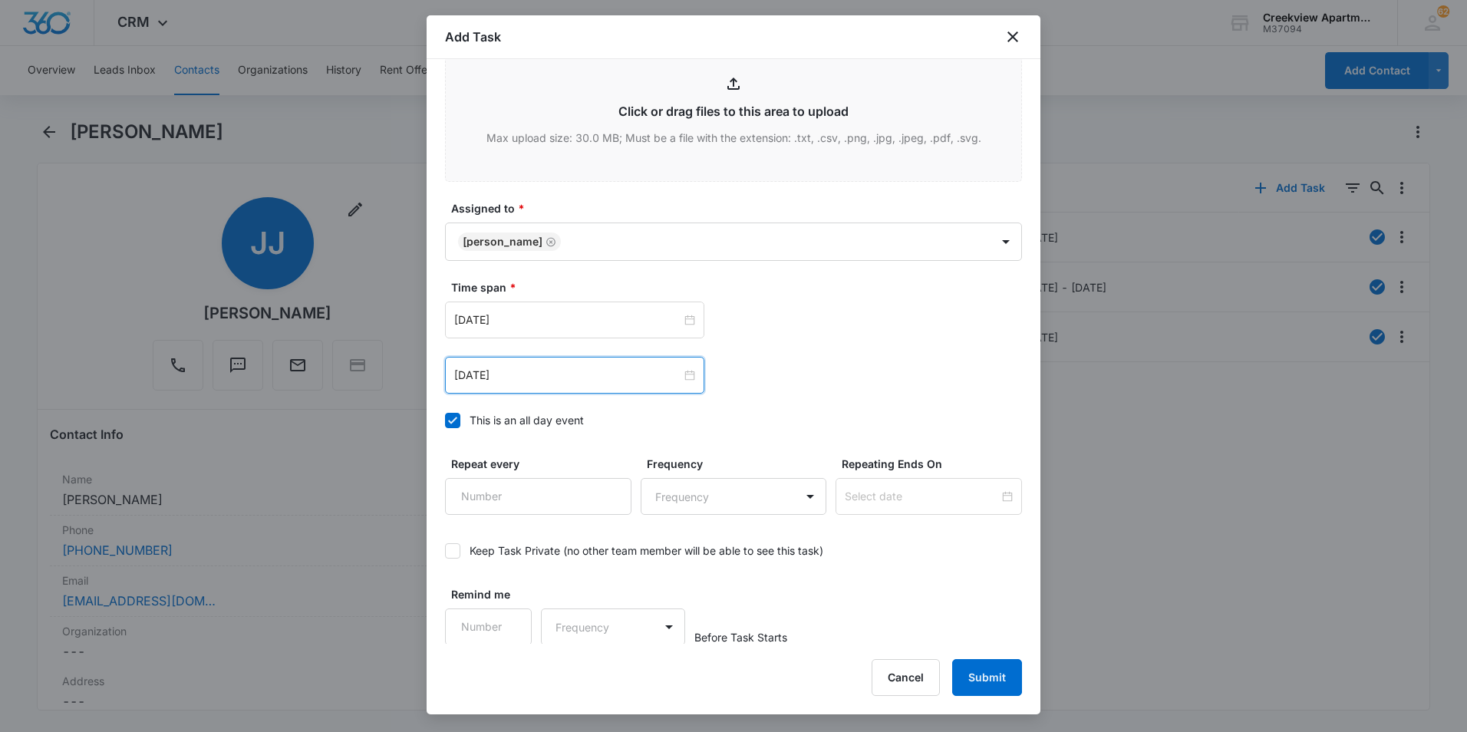
click at [858, 351] on div "[DATE] [DATE] Su Mo Tu We Th Fr Sa 28 29 30 1 2 3 4 5 6 7 8 9 10 11 12 13 14 15…" at bounding box center [733, 347] width 577 height 92
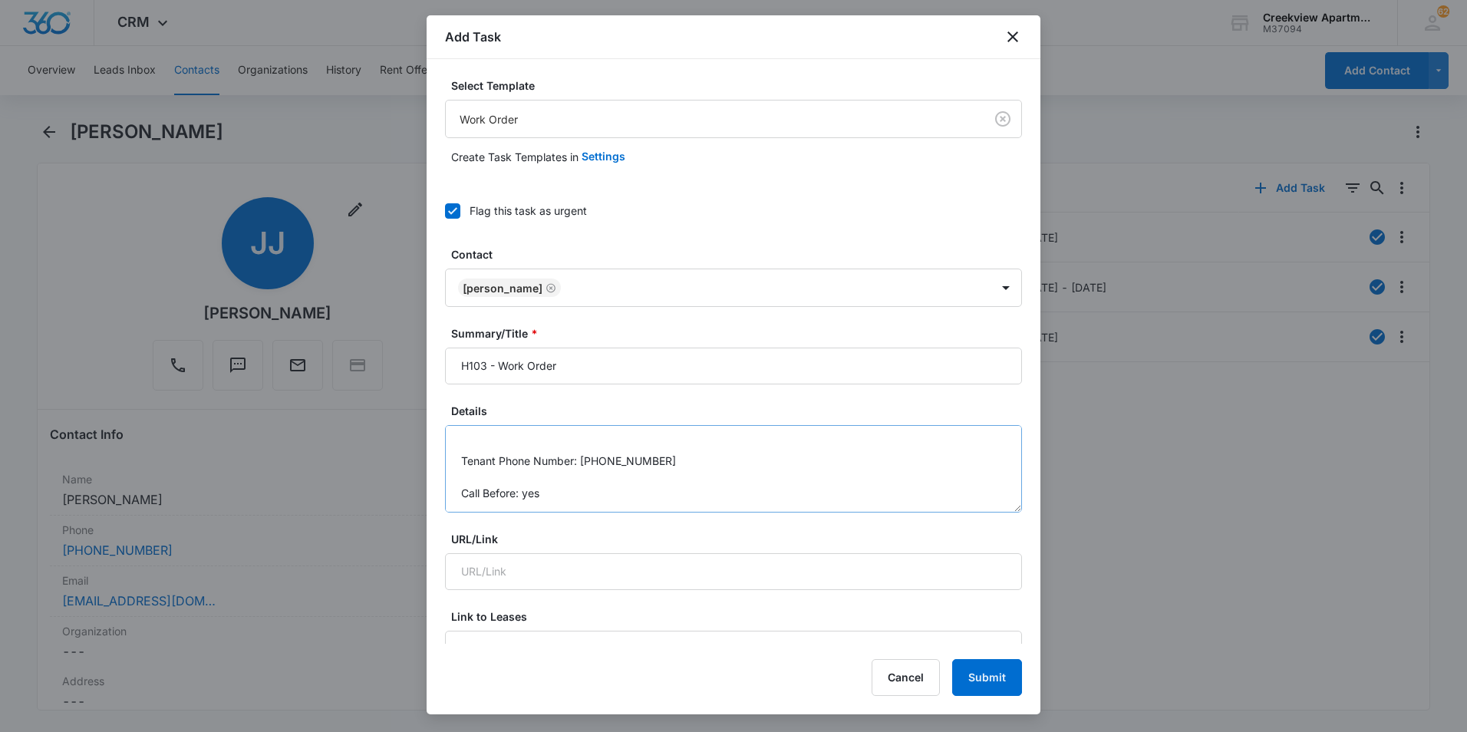
scroll to position [0, 0]
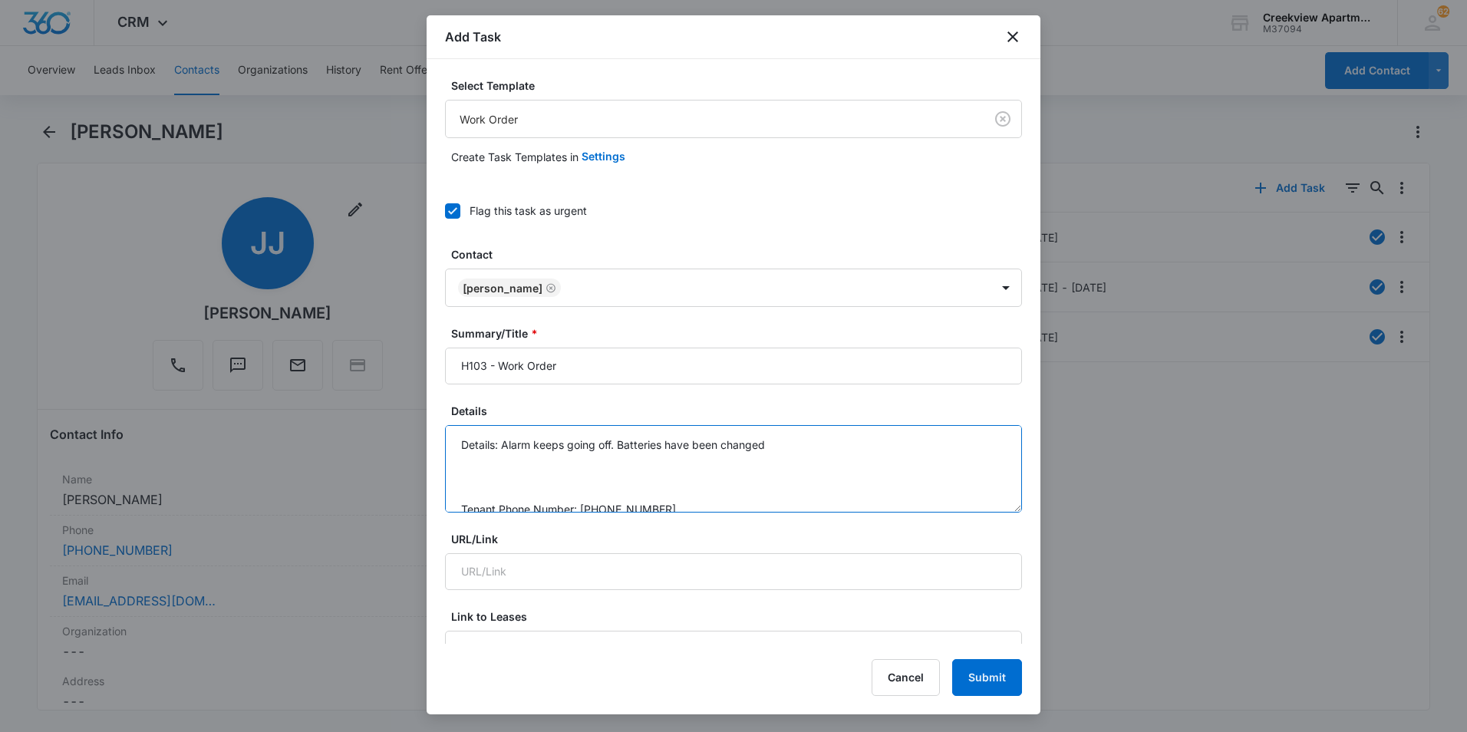
click at [801, 443] on textarea "Details: Alarm keeps going off. Batteries have been changed Tenant Phone Number…" at bounding box center [733, 468] width 577 height 87
click at [530, 443] on textarea "Details: Alarm keeps going off. Batteries have been changed. Tenant Phone Numbe…" at bounding box center [733, 468] width 577 height 87
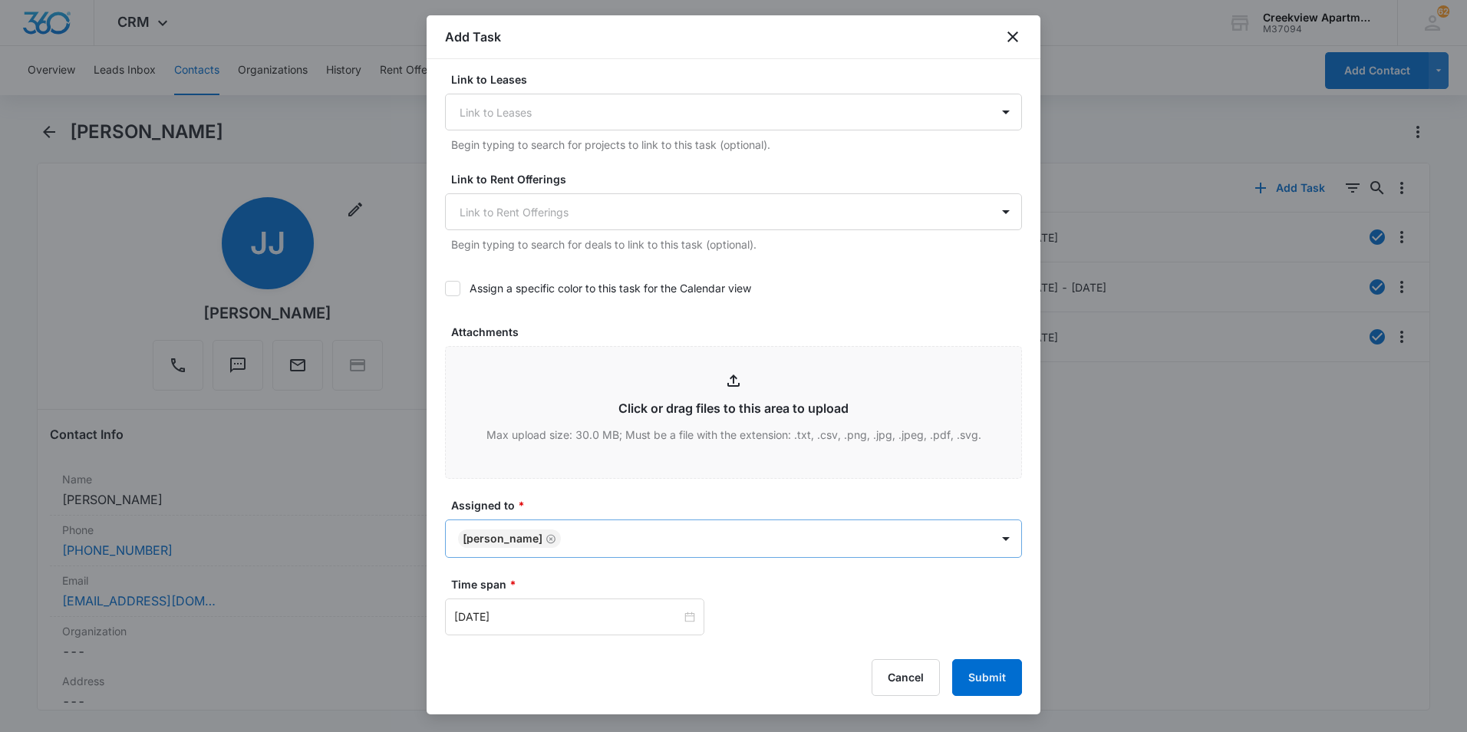
scroll to position [835, 0]
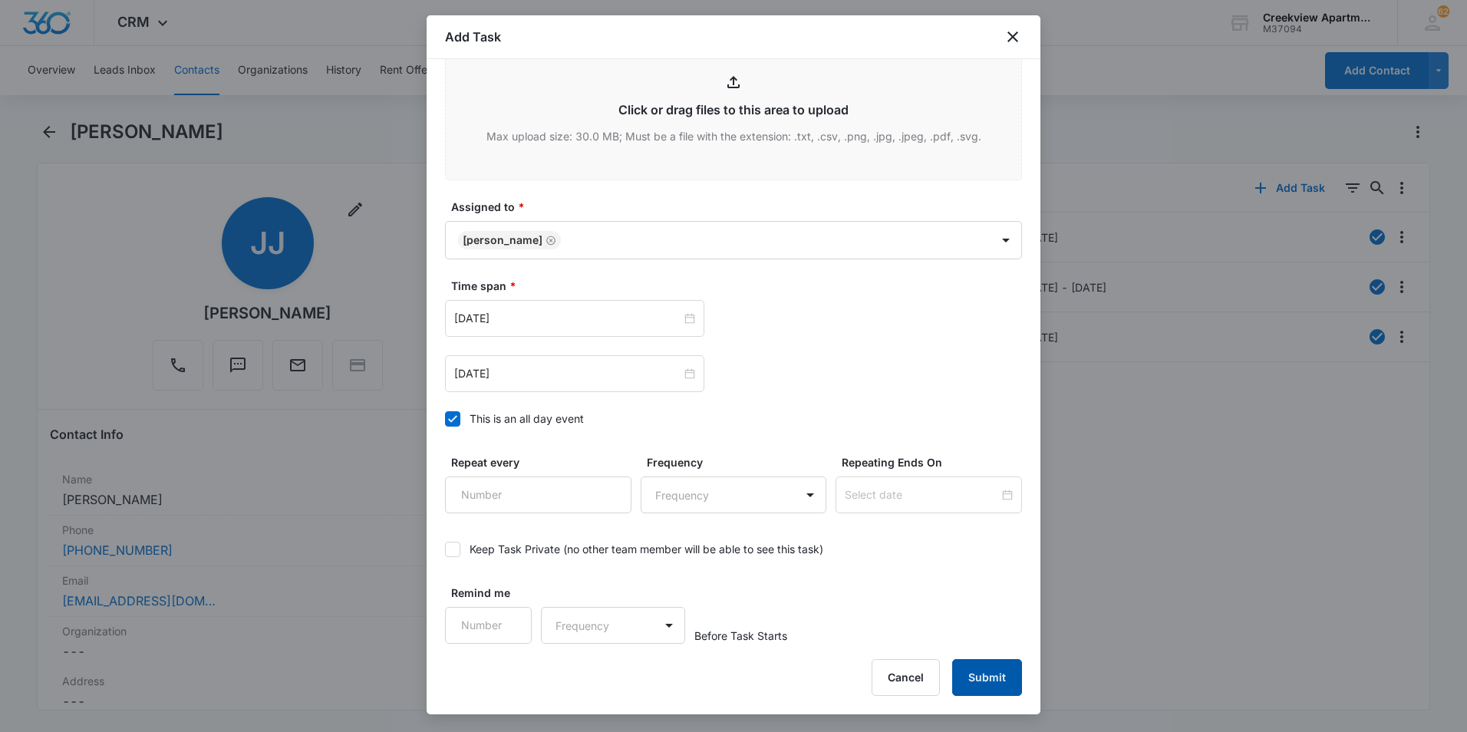
type textarea "Details: Alarm keeps going off. Batteries have been changed. Tenant Phone Numbe…"
click at [996, 667] on button "Submit" at bounding box center [987, 677] width 70 height 37
